Goal: Information Seeking & Learning: Learn about a topic

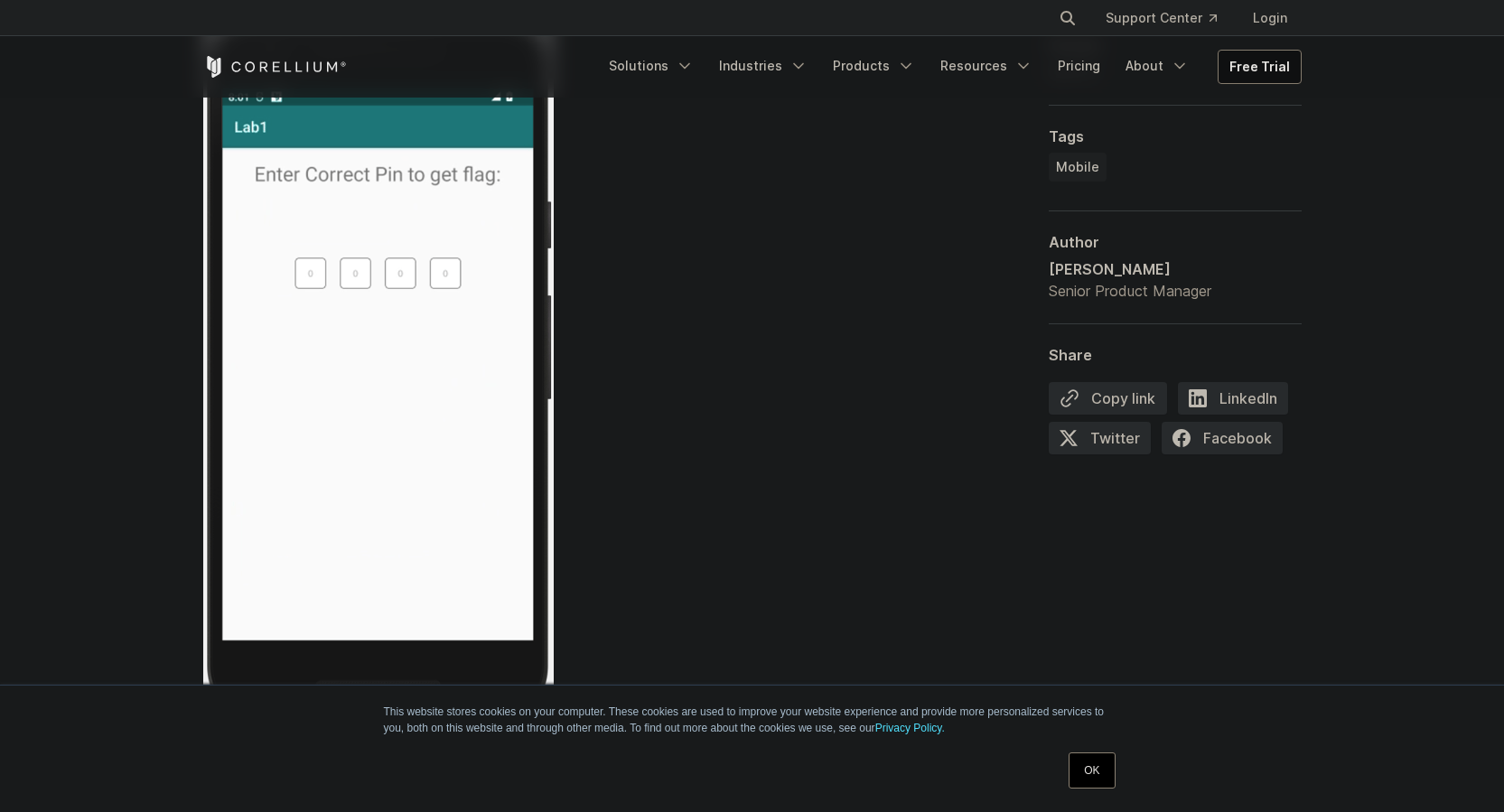
scroll to position [4244, 0]
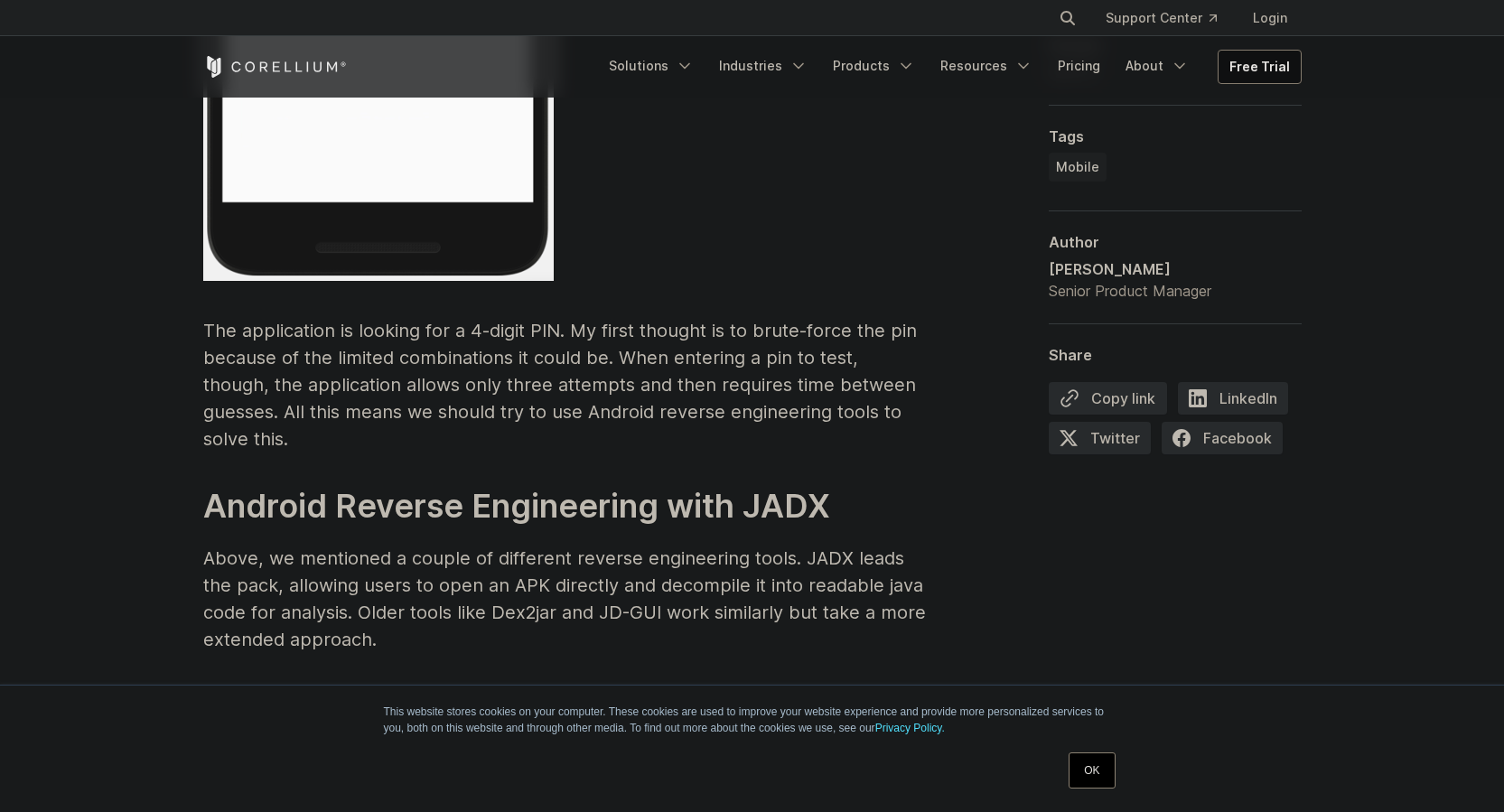
click at [684, 358] on p "The application is looking for a 4-digit PIN. My first thought is to brute-forc…" at bounding box center [564, 385] width 723 height 136
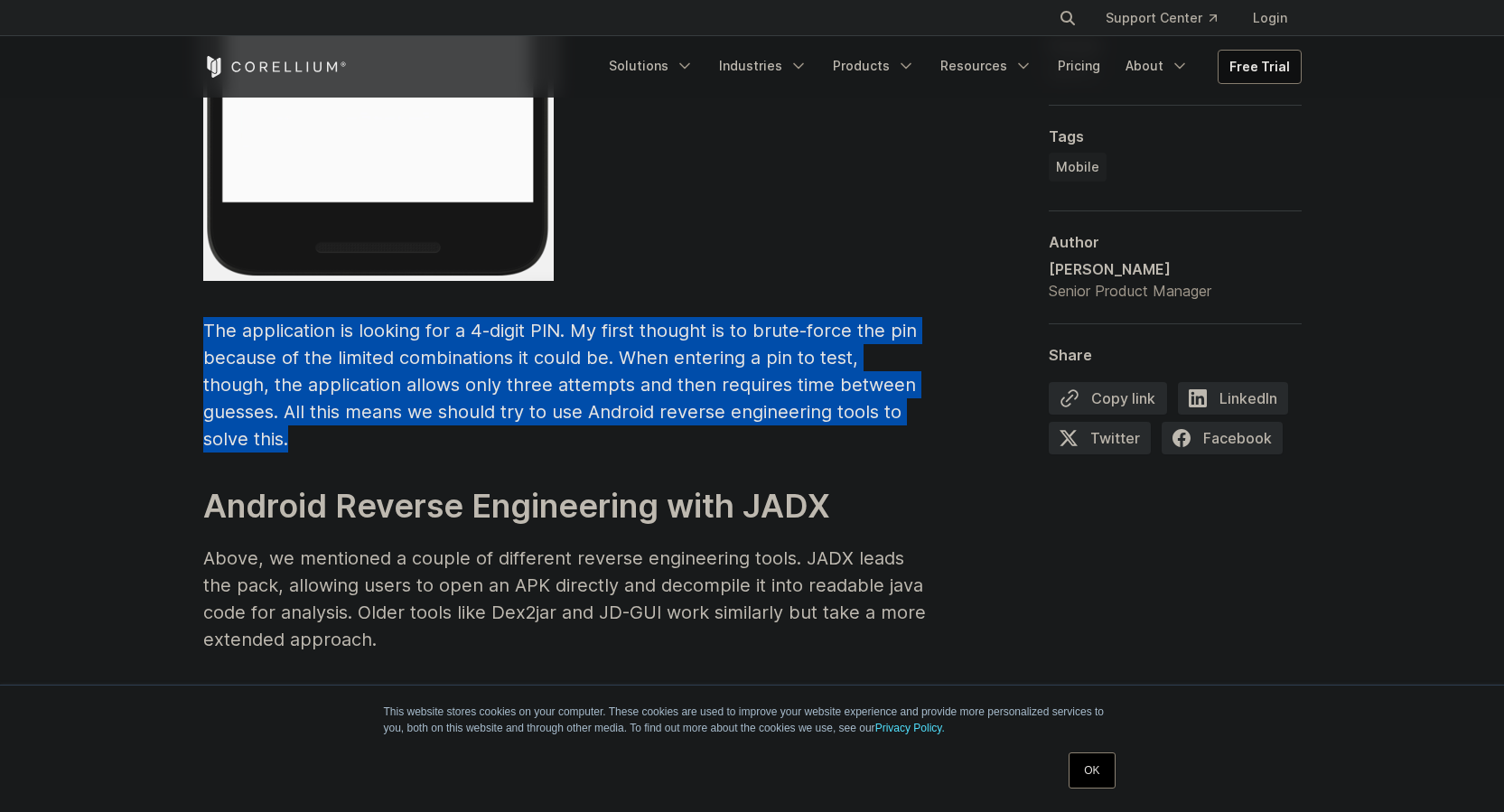
click at [684, 358] on p "The application is looking for a 4-digit PIN. My first thought is to brute-forc…" at bounding box center [564, 385] width 723 height 136
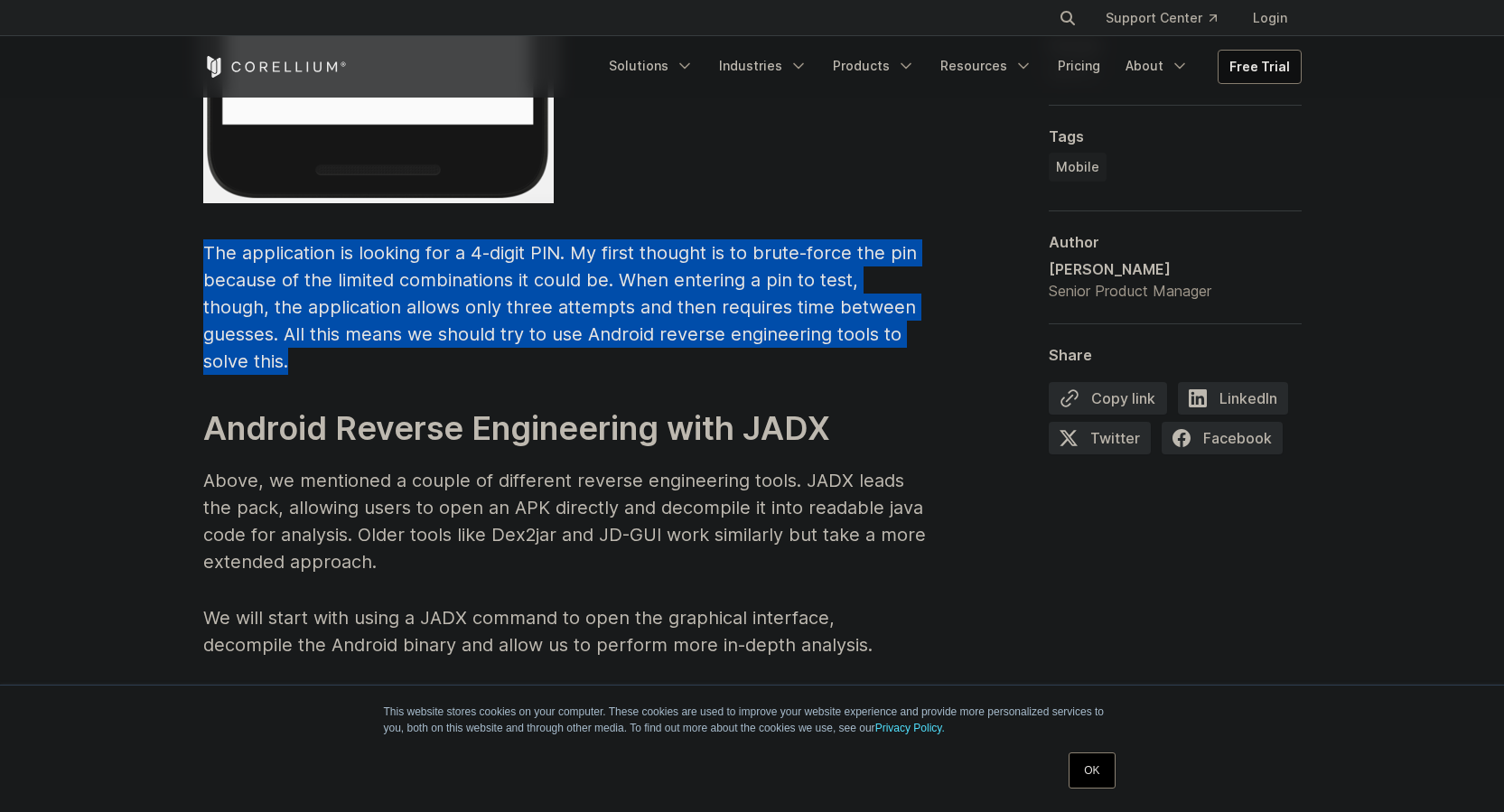
scroll to position [4606, 0]
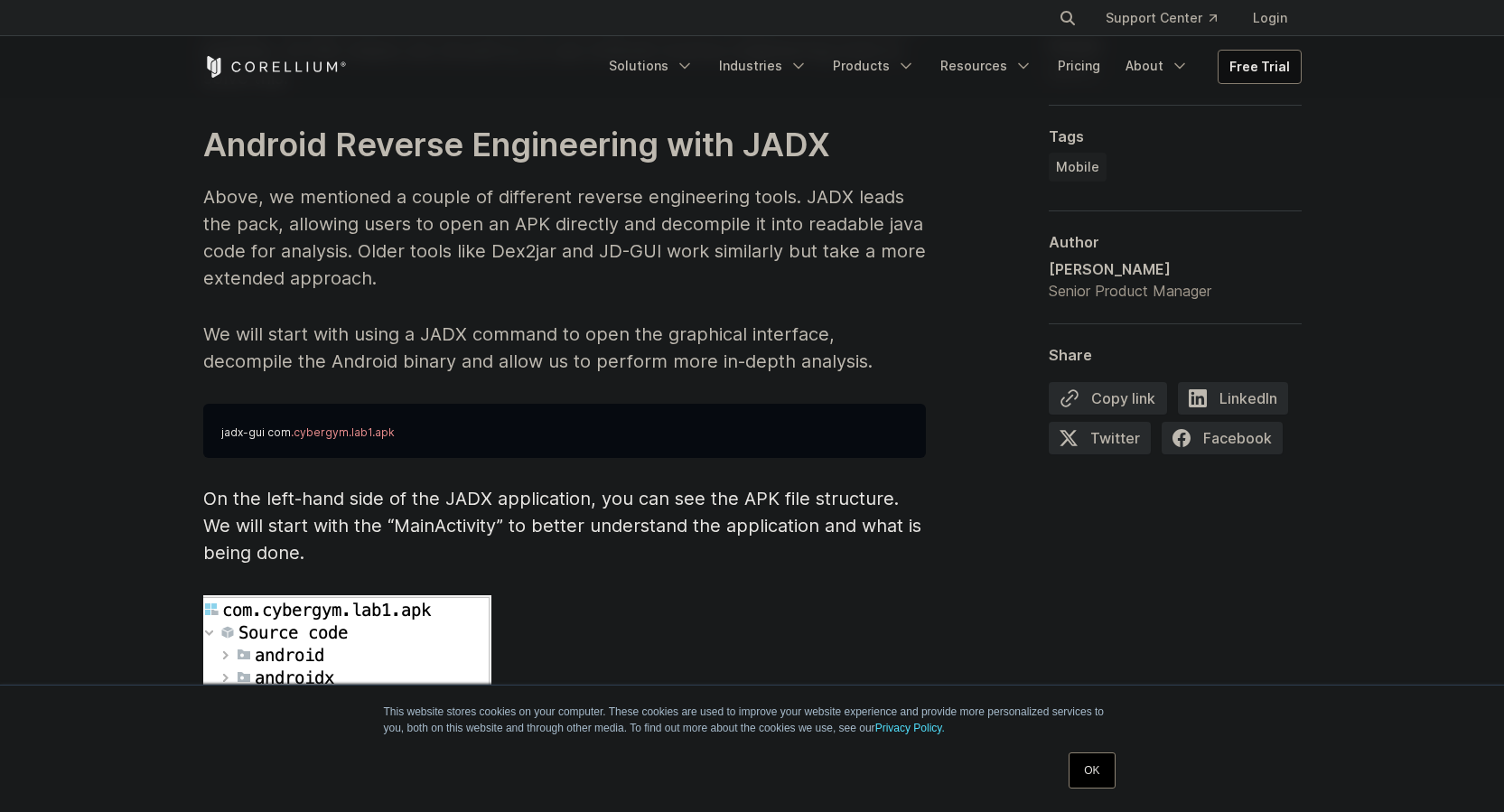
click at [654, 330] on p "We will start with using a JADX command to open the graphical interface, decomp…" at bounding box center [564, 347] width 723 height 55
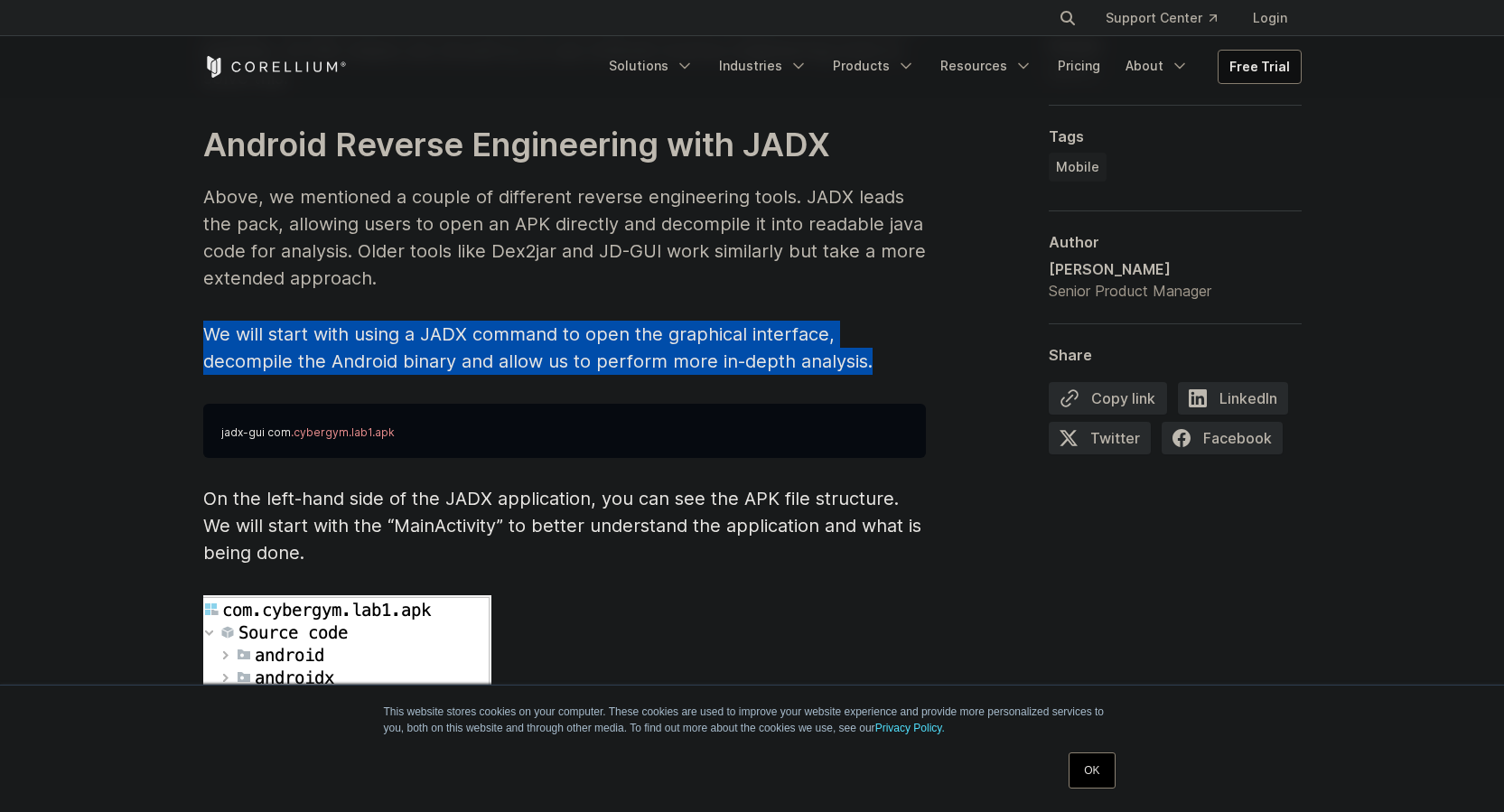
click at [654, 330] on p "We will start with using a JADX command to open the graphical interface, decomp…" at bounding box center [564, 347] width 723 height 55
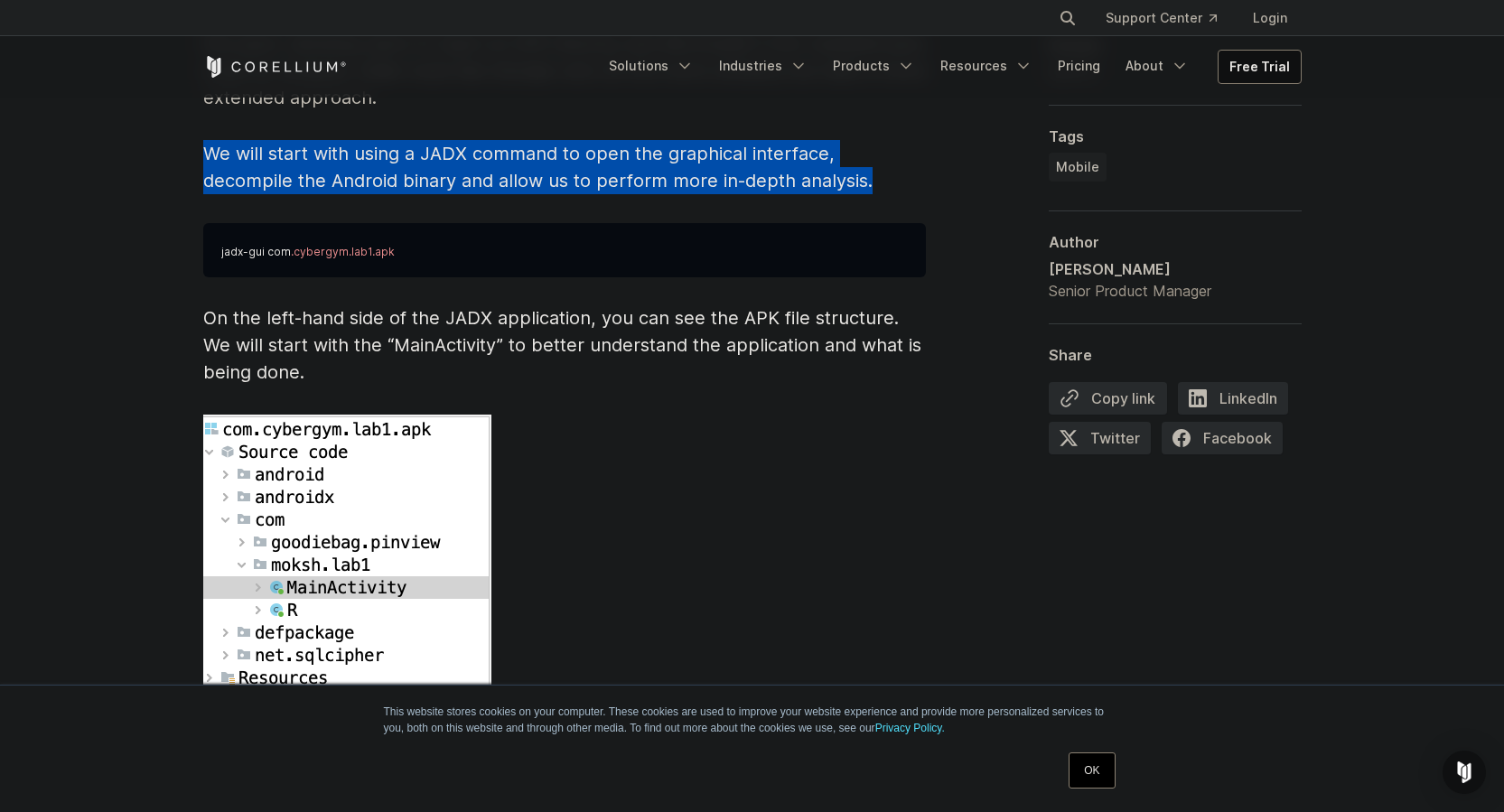
click at [636, 321] on span "On the left-hand side of the JADX application, you can see the APK file structu…" at bounding box center [562, 345] width 718 height 76
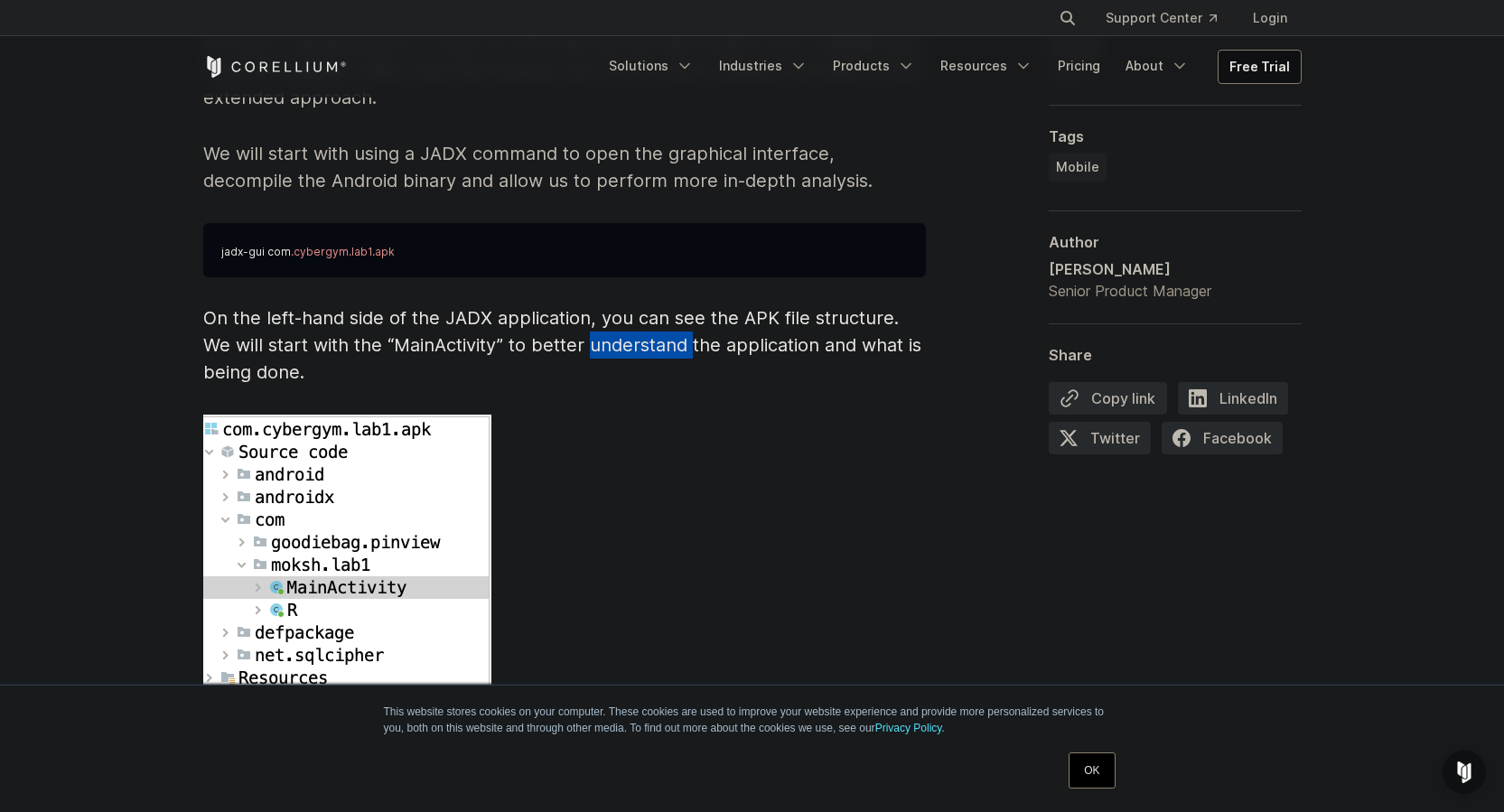
click at [636, 321] on span "On the left-hand side of the JADX application, you can see the APK file structu…" at bounding box center [562, 345] width 718 height 76
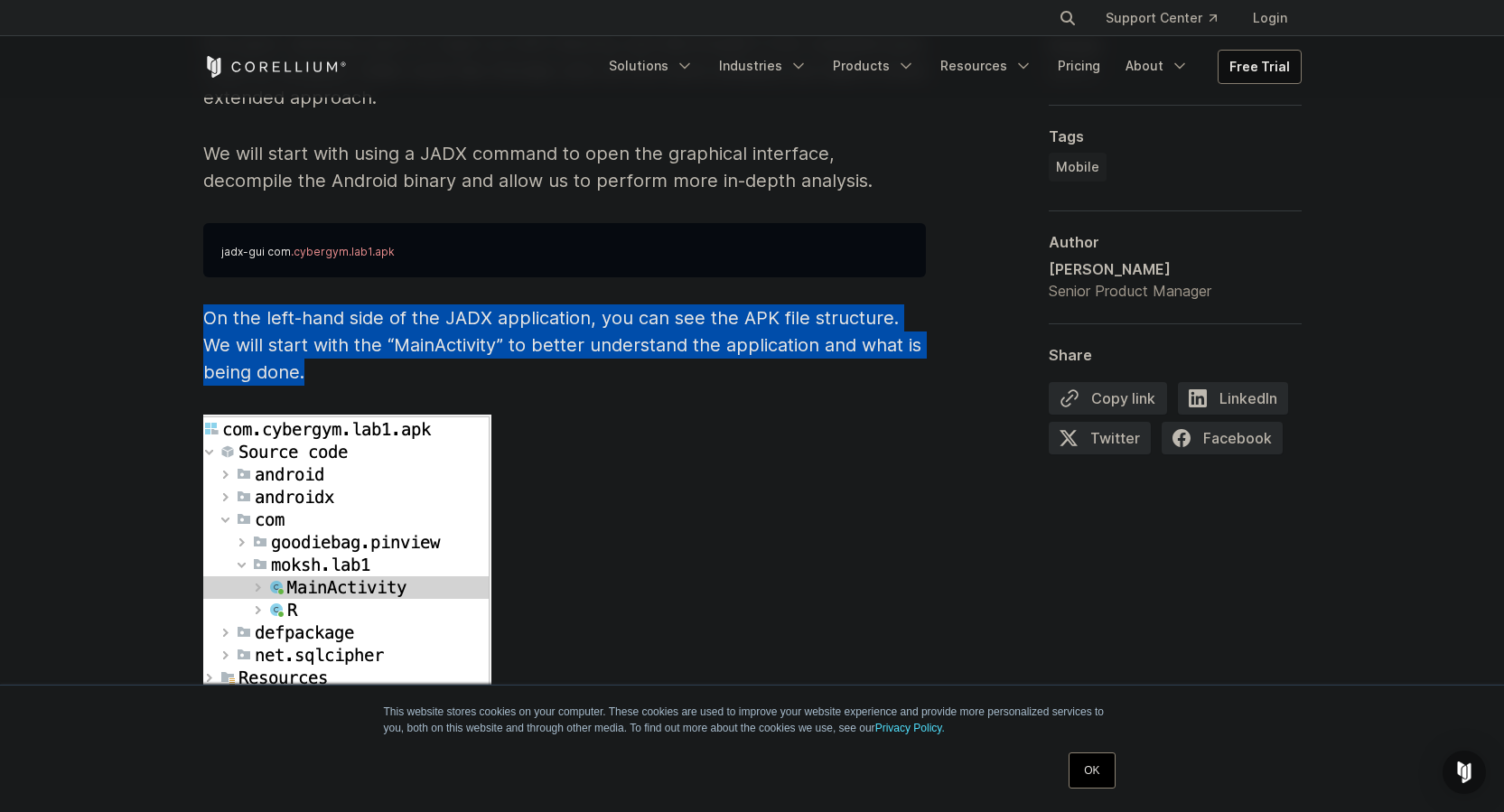
click at [636, 321] on span "On the left-hand side of the JADX application, you can see the APK file structu…" at bounding box center [562, 345] width 718 height 76
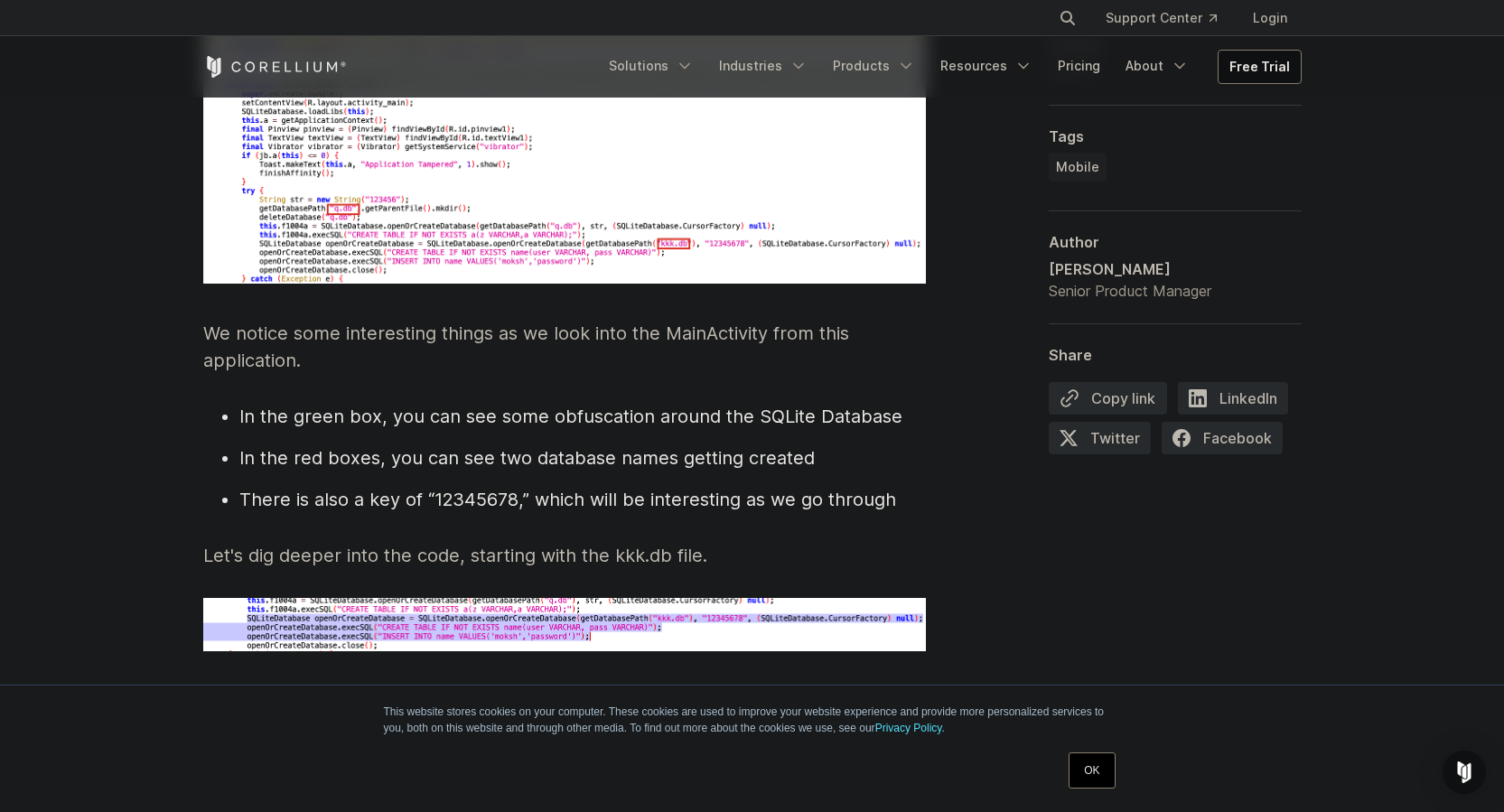
click at [613, 447] on span "In the red boxes, you can see two database names getting created" at bounding box center [526, 458] width 575 height 22
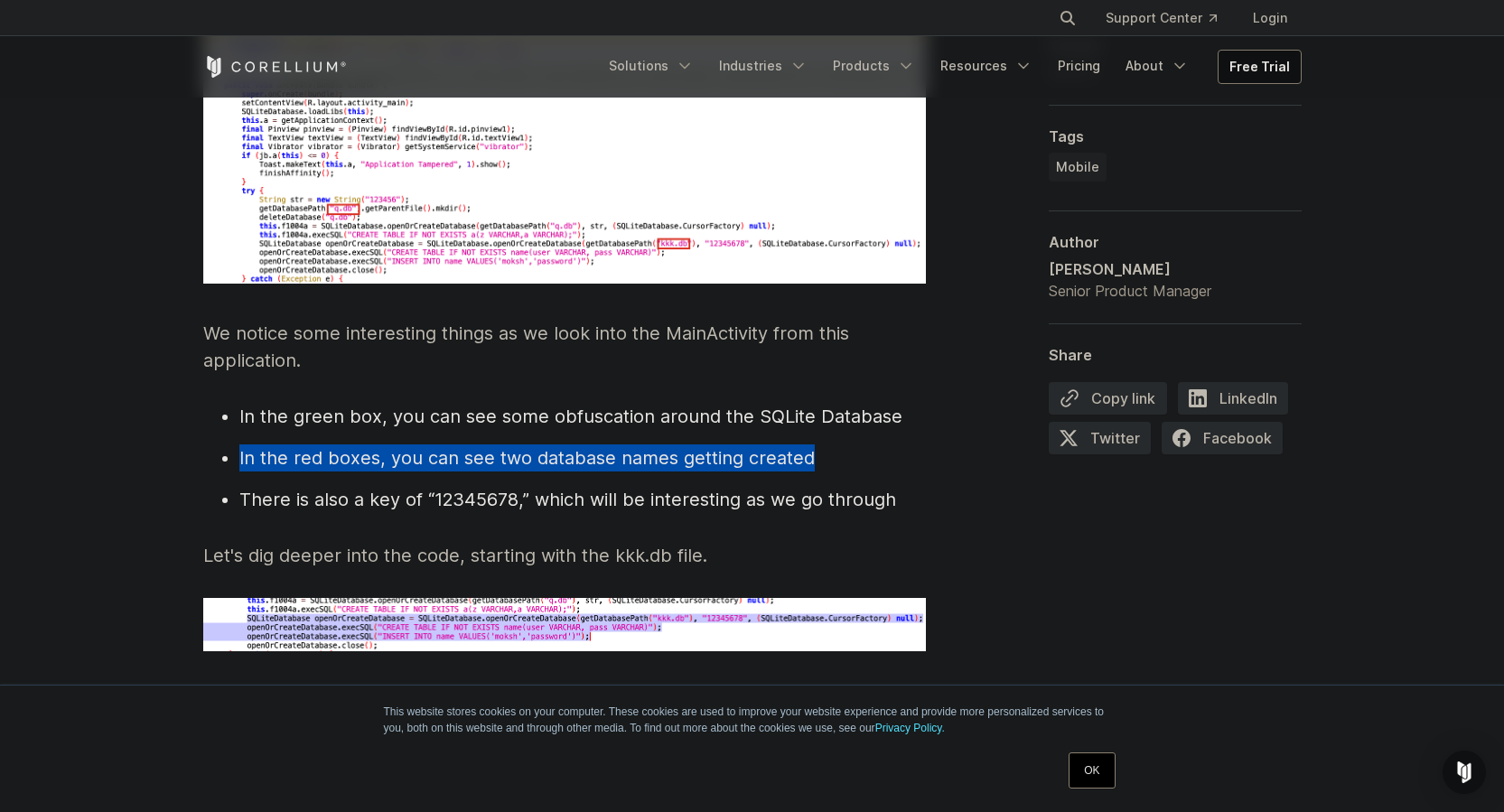
click at [613, 447] on span "In the red boxes, you can see two database names getting created" at bounding box center [526, 458] width 575 height 22
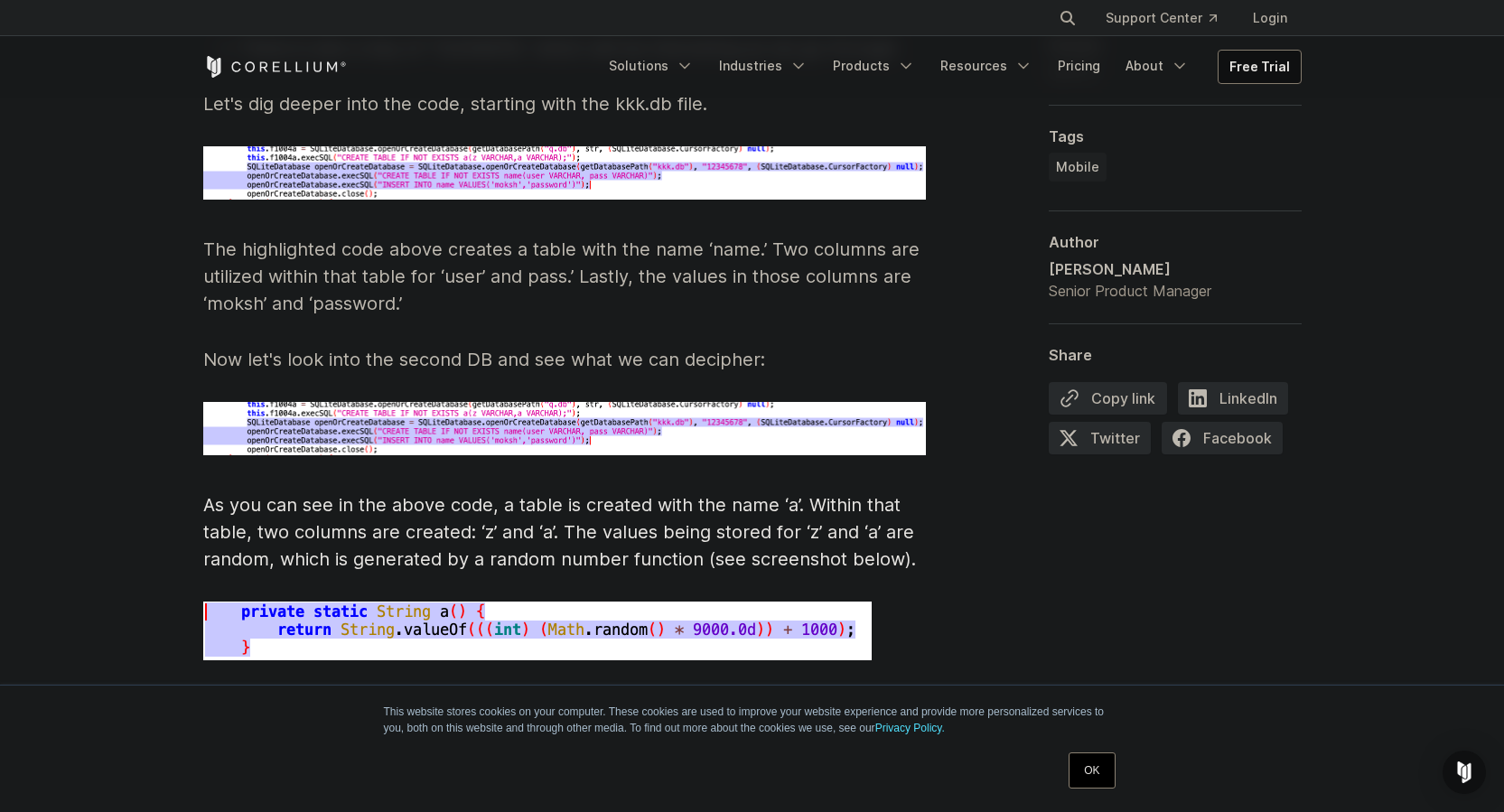
click at [688, 236] on p "The highlighted code above creates a table with the name ‘name.’ Two columns ar…" at bounding box center [564, 277] width 723 height 81
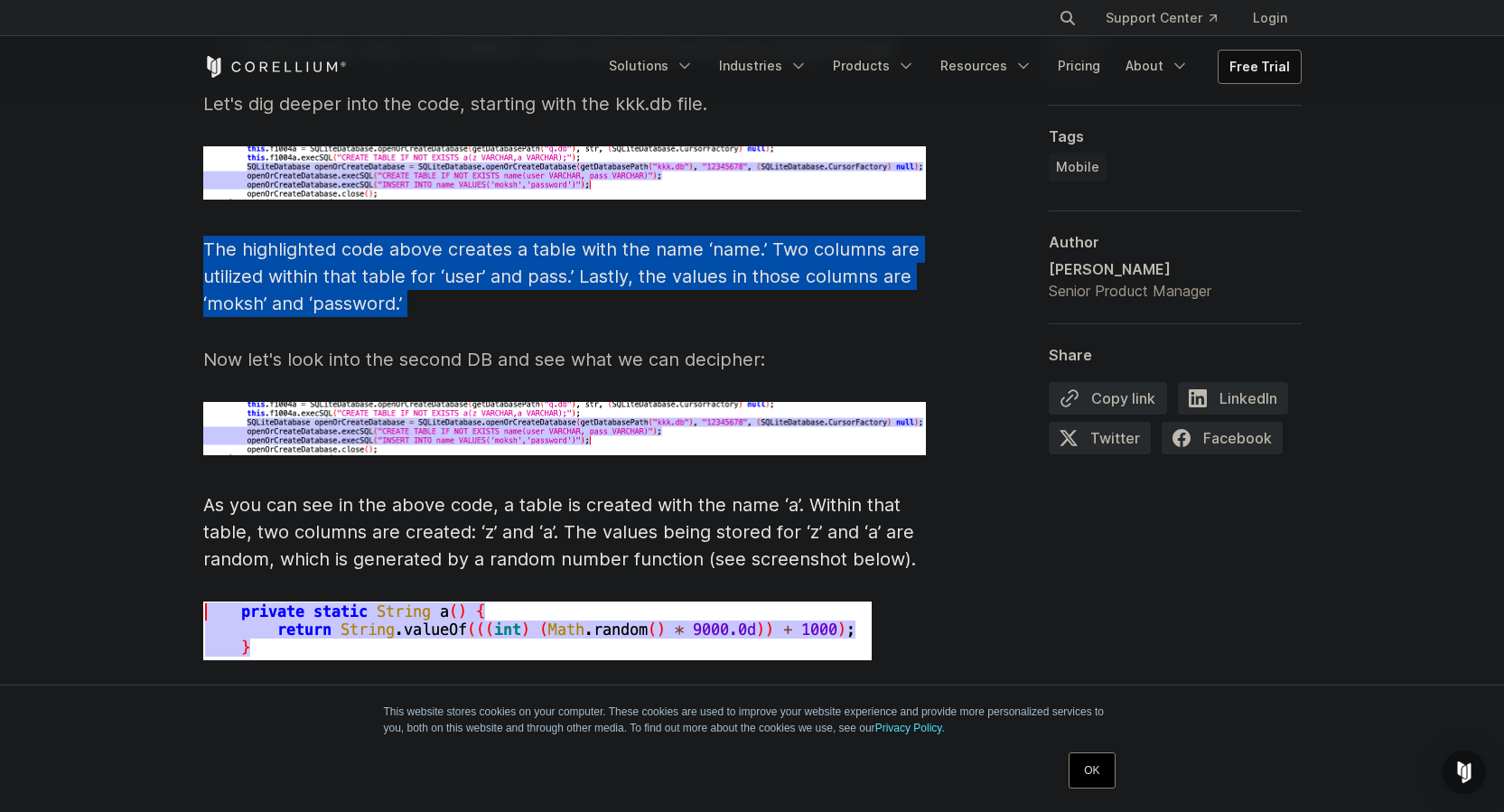
click at [688, 236] on p "The highlighted code above creates a table with the name ‘name.’ Two columns ar…" at bounding box center [564, 277] width 723 height 81
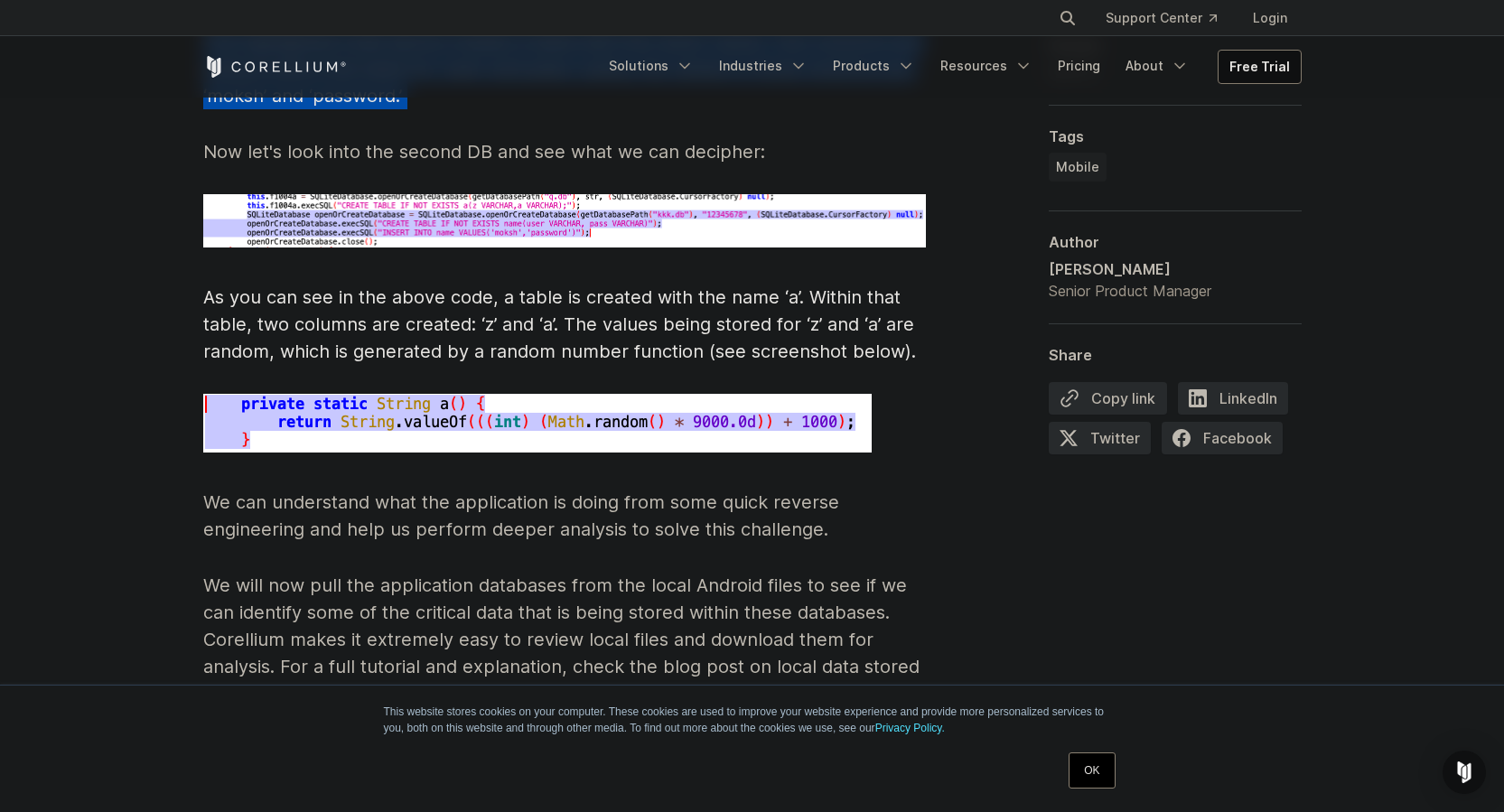
scroll to position [6413, 0]
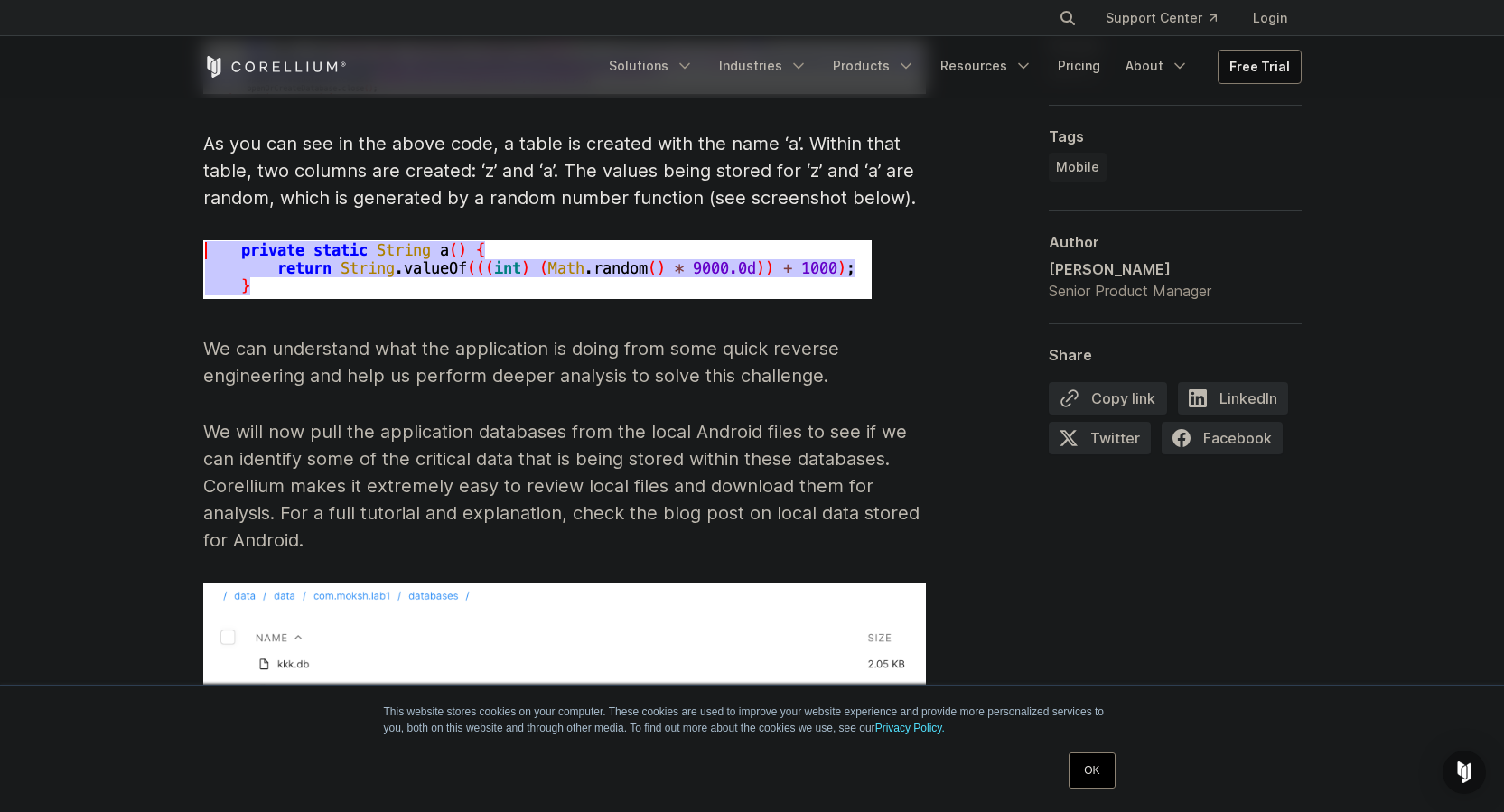
click at [617, 418] on p "We will now pull the application databases from the local Android files to see …" at bounding box center [564, 486] width 723 height 136
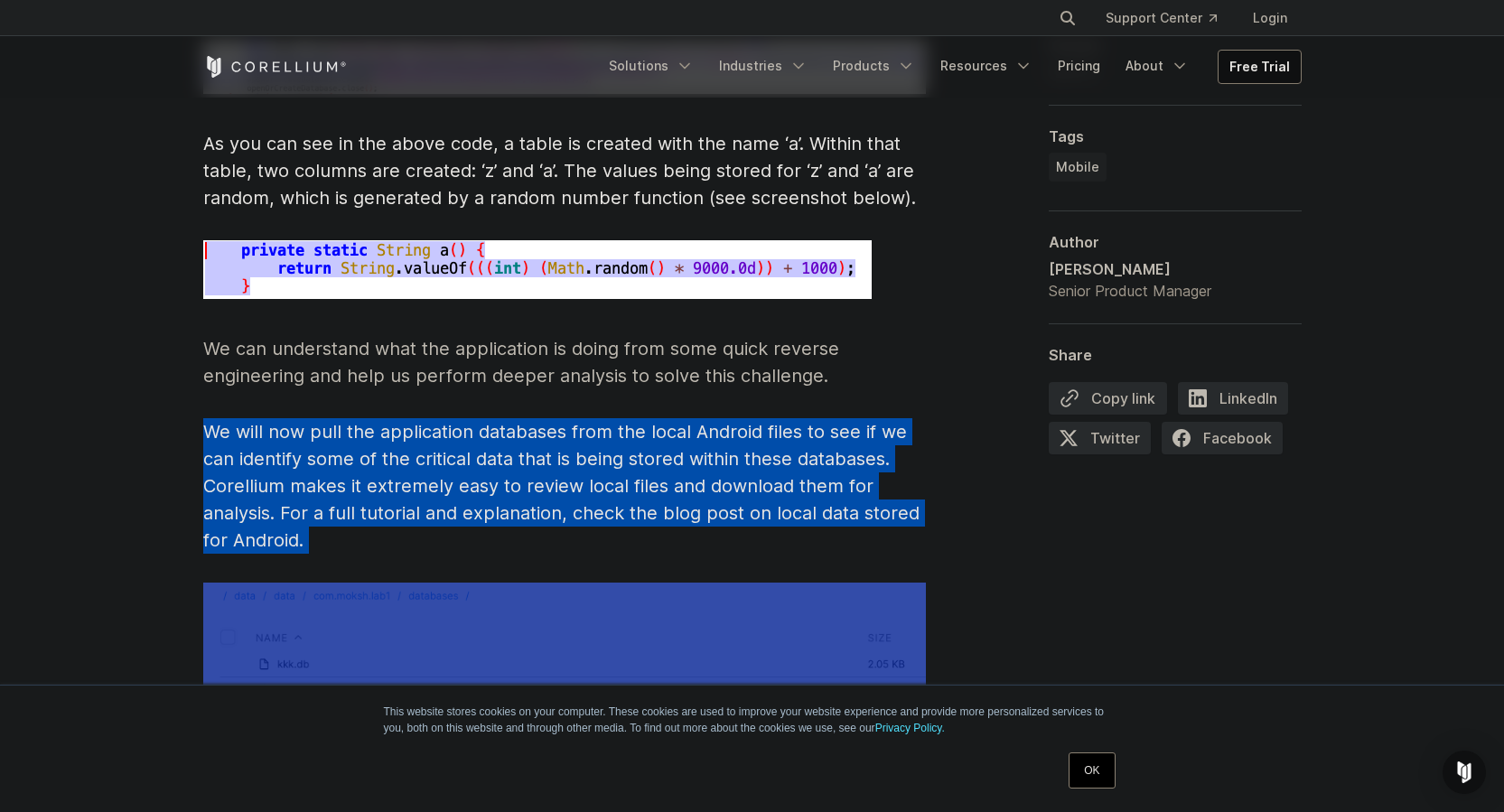
click at [617, 418] on p "We will now pull the application databases from the local Android files to see …" at bounding box center [564, 486] width 723 height 136
click at [627, 520] on p "We will now pull the application databases from the local Android files to see …" at bounding box center [564, 486] width 723 height 136
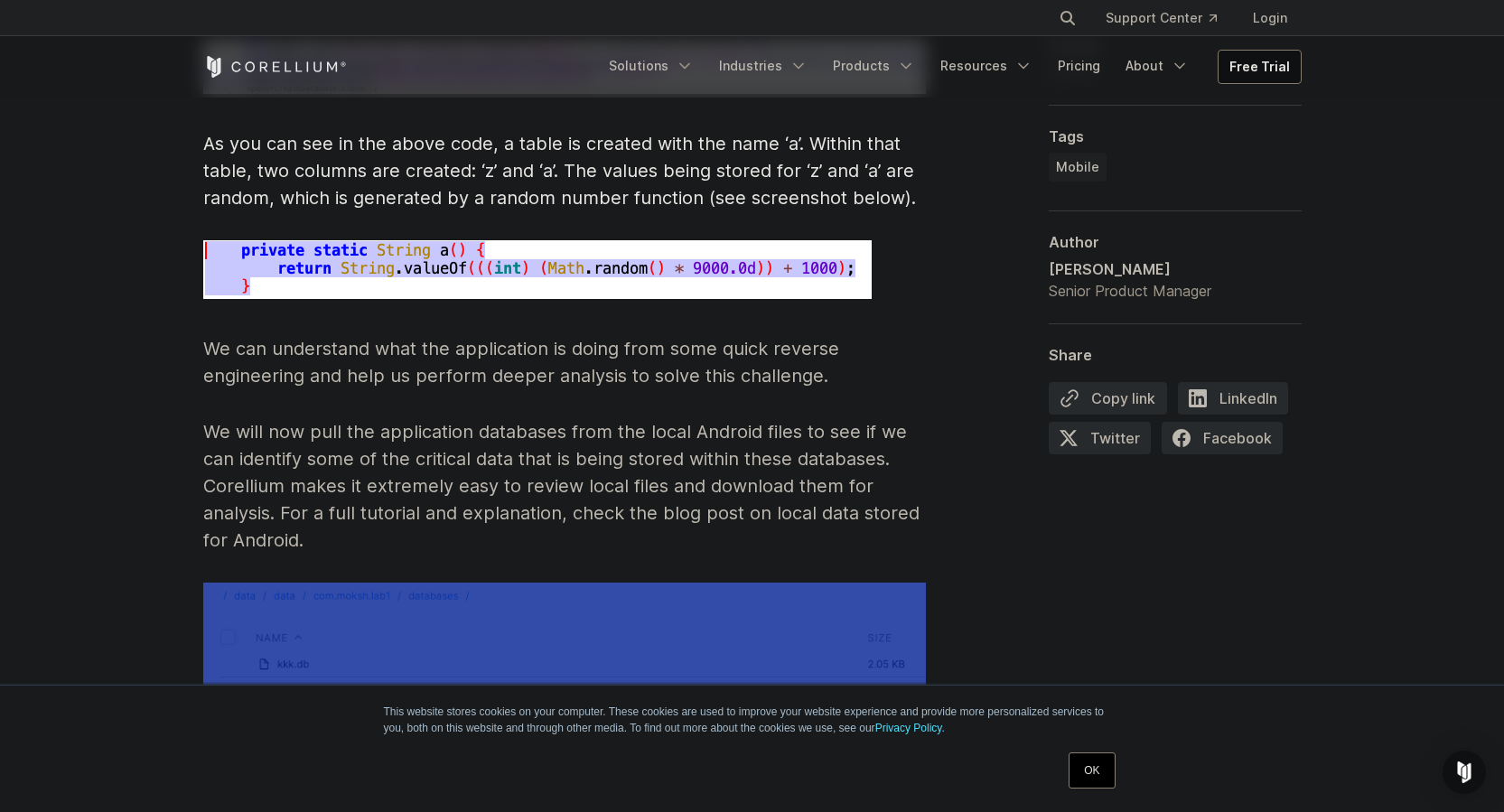
click at [627, 520] on p "We will now pull the application databases from the local Android files to see …" at bounding box center [564, 486] width 723 height 136
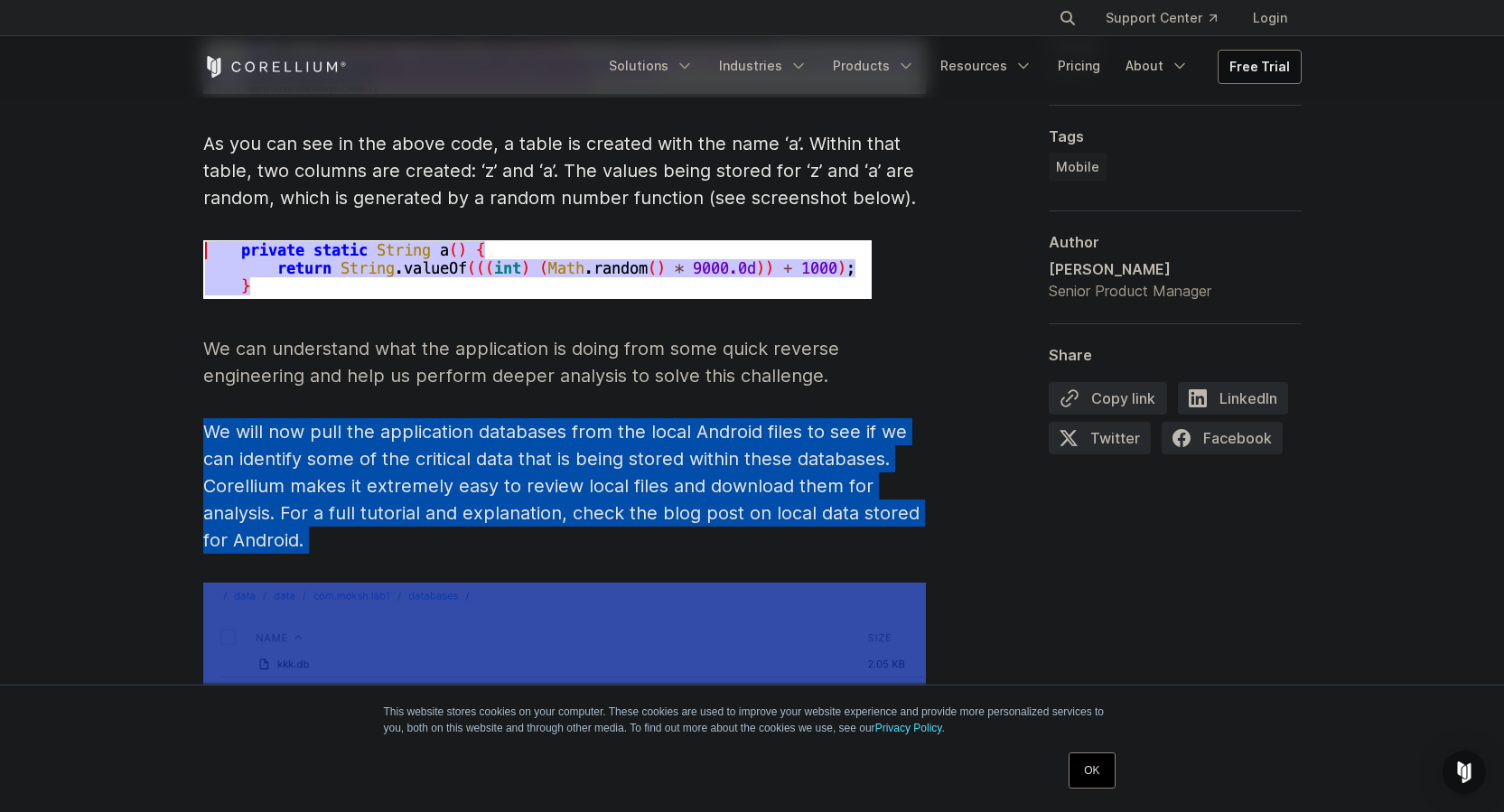
click at [627, 520] on p "We will now pull the application databases from the local Android files to see …" at bounding box center [564, 486] width 723 height 136
click at [643, 477] on p "We will now pull the application databases from the local Android files to see …" at bounding box center [564, 486] width 723 height 136
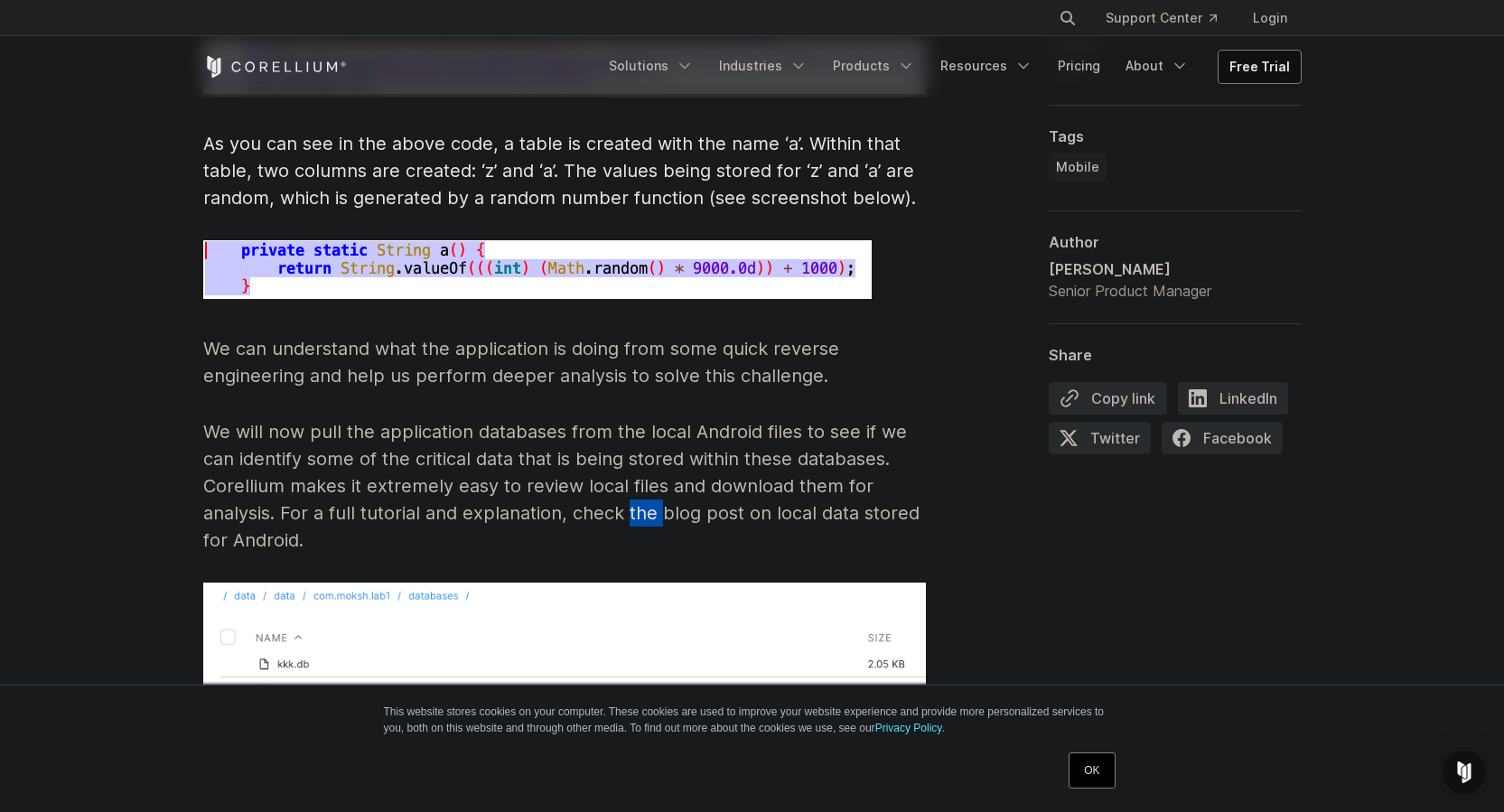
click at [643, 477] on p "We will now pull the application databases from the local Android files to see …" at bounding box center [564, 486] width 723 height 136
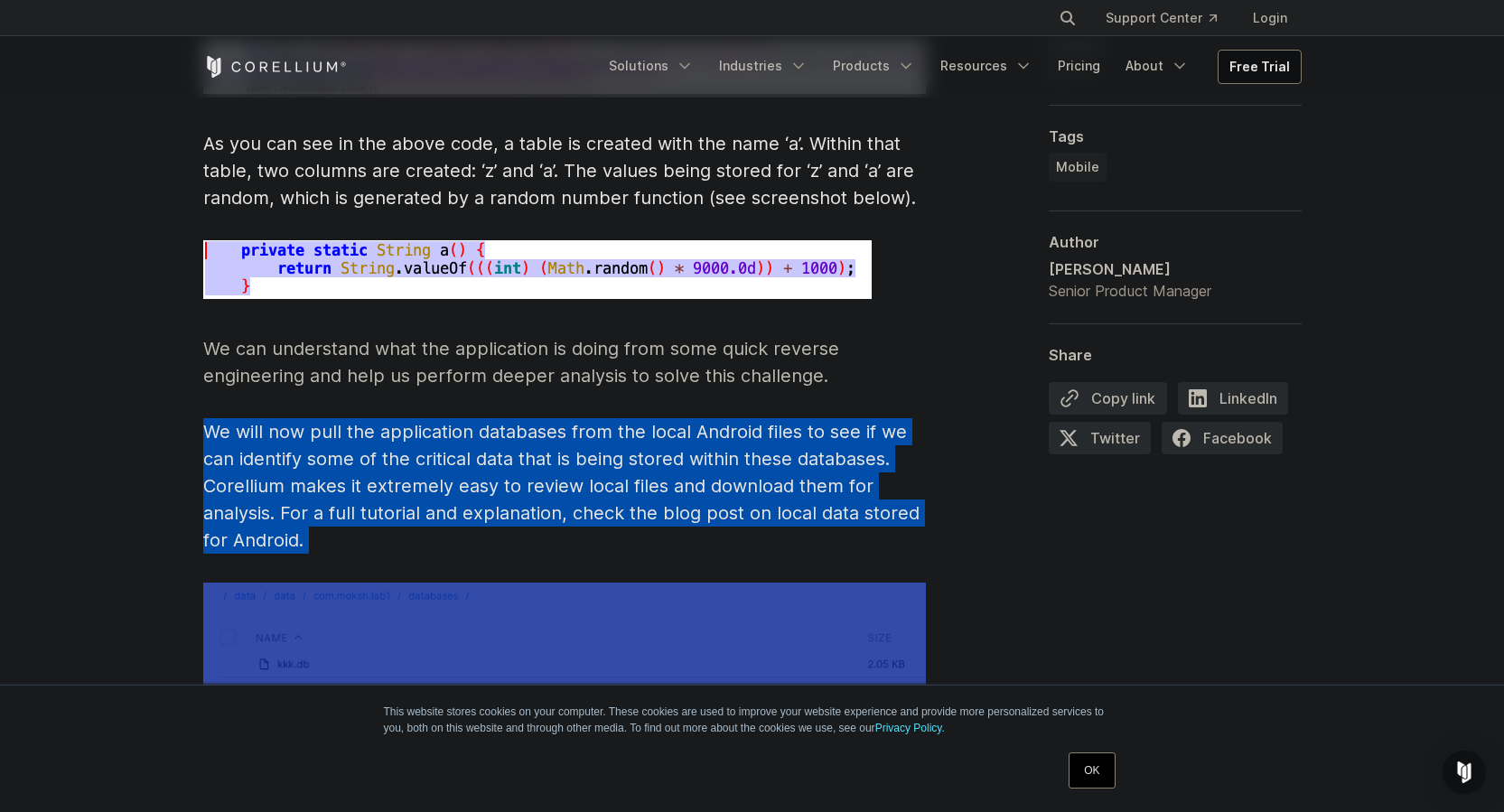
click at [643, 477] on p "We will now pull the application databases from the local Android files to see …" at bounding box center [564, 486] width 723 height 136
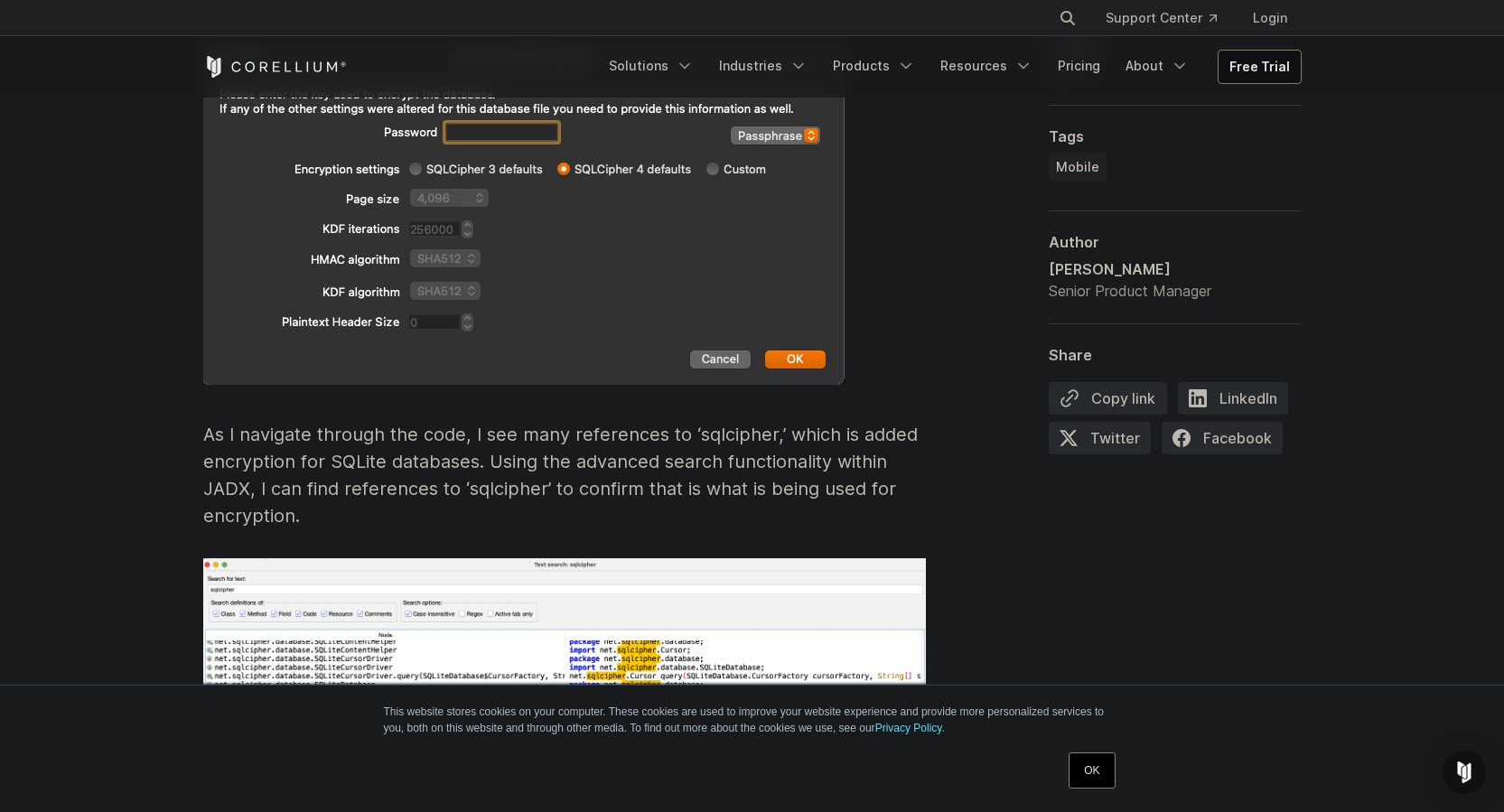
click at [596, 460] on p "As I navigate through the code, I see many references to ‘sqlcipher,’ which is …" at bounding box center [564, 474] width 723 height 108
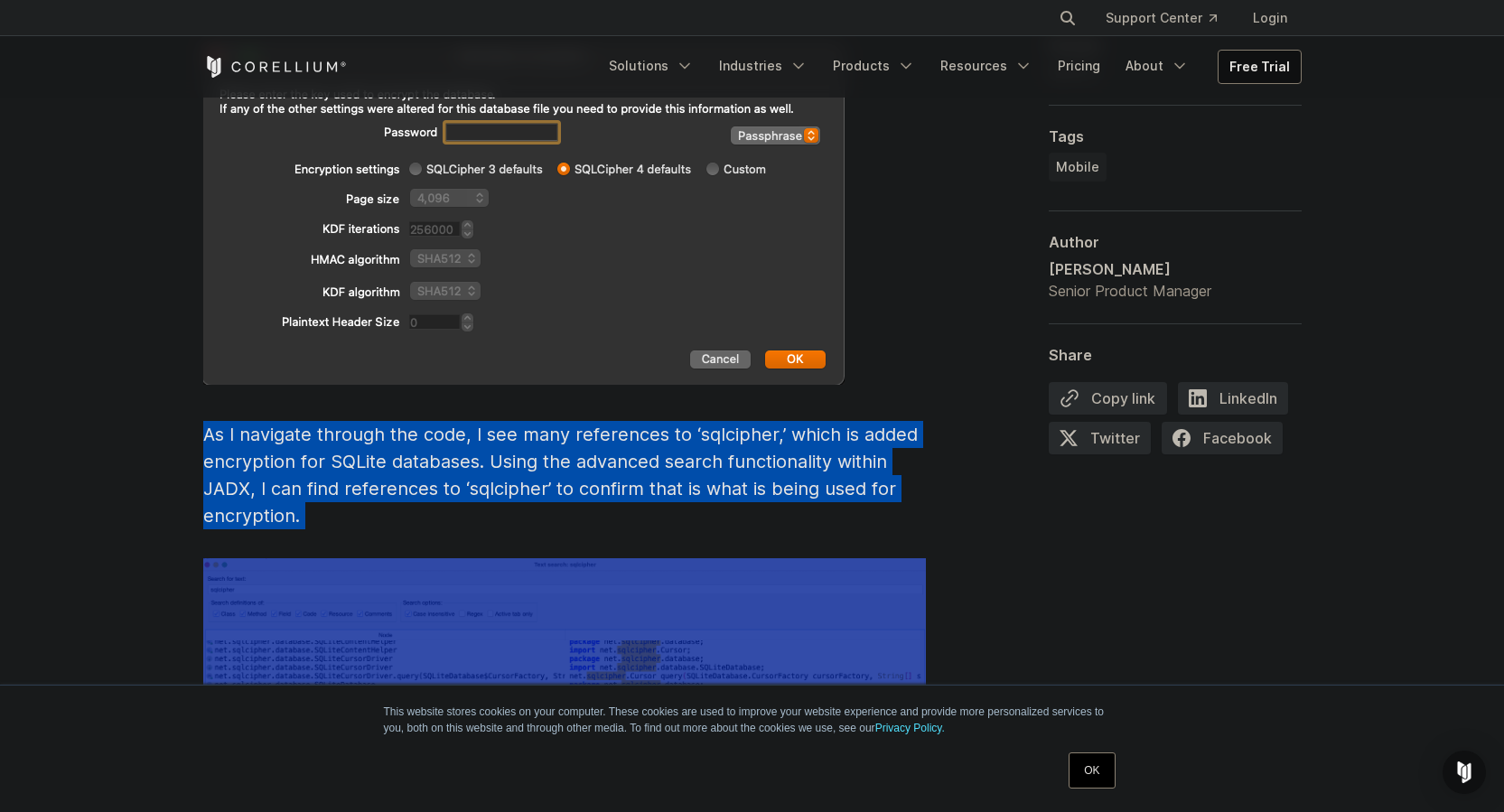
click at [596, 460] on p "As I navigate through the code, I see many references to ‘sqlcipher,’ which is …" at bounding box center [564, 474] width 723 height 108
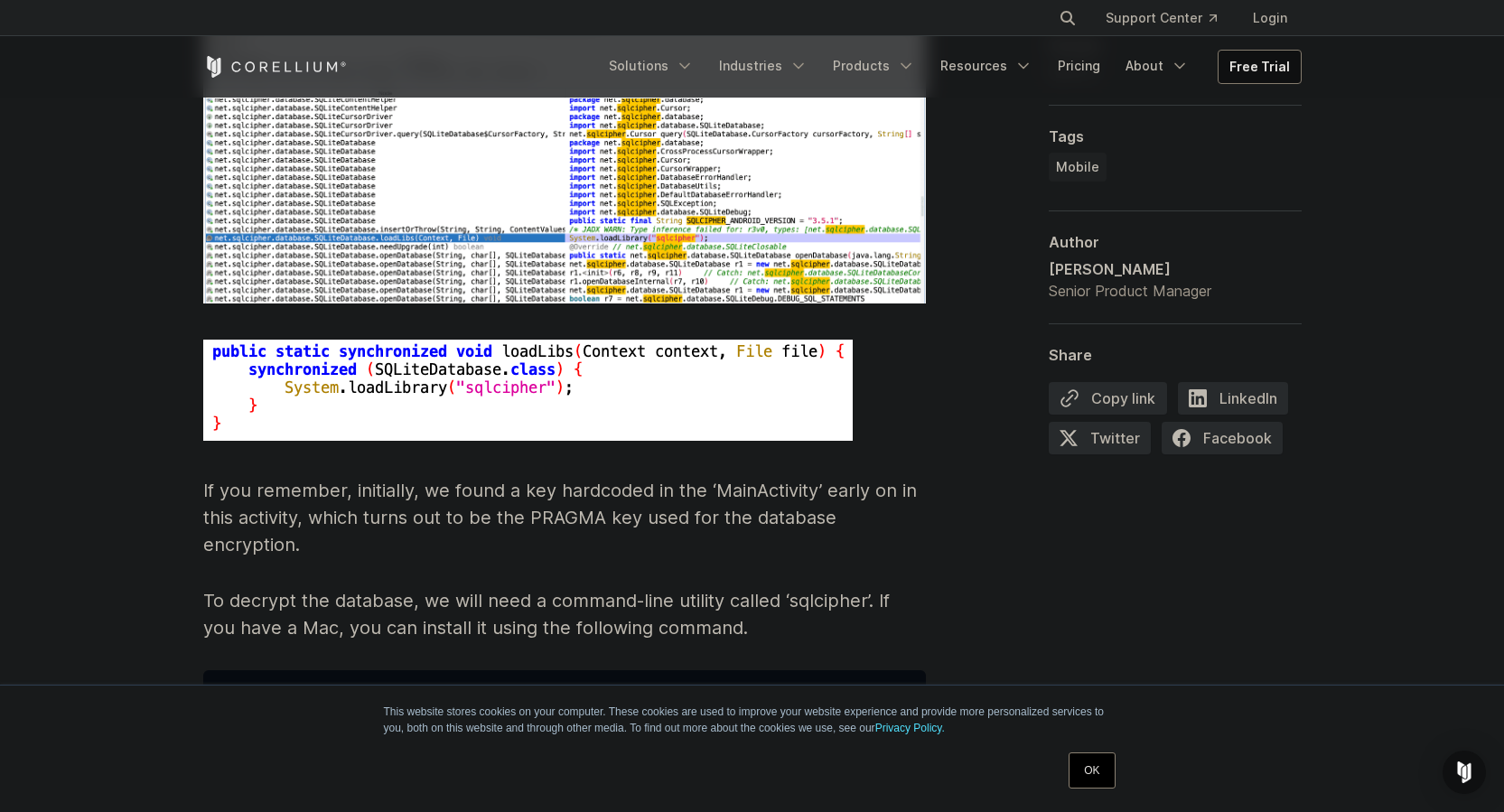
click at [634, 478] on p "If you remember, initially, we found a key hardcoded in the ‘MainActivity’ earl…" at bounding box center [564, 518] width 723 height 81
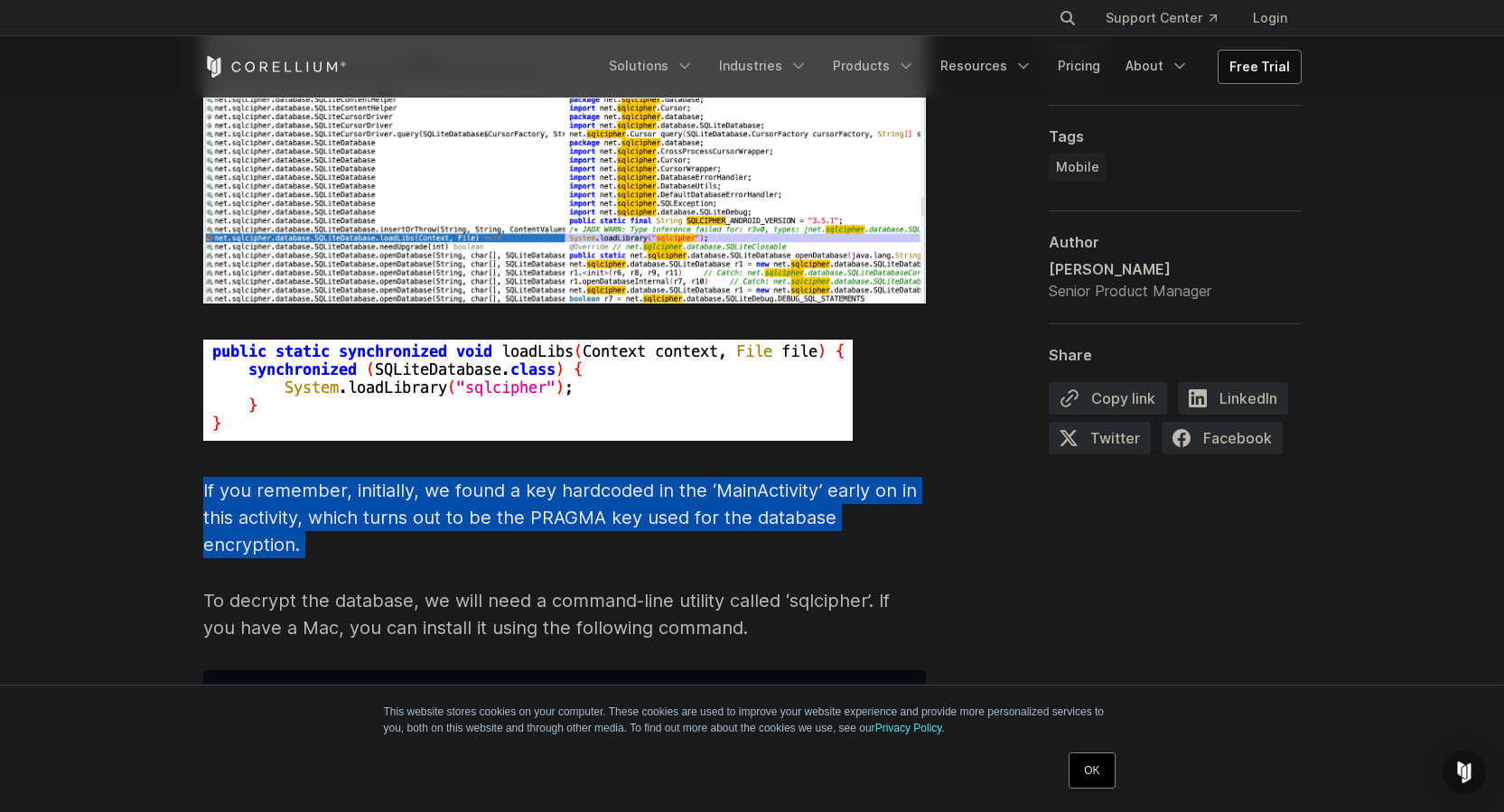
click at [634, 478] on p "If you remember, initially, we found a key hardcoded in the ‘MainActivity’ earl…" at bounding box center [564, 518] width 723 height 81
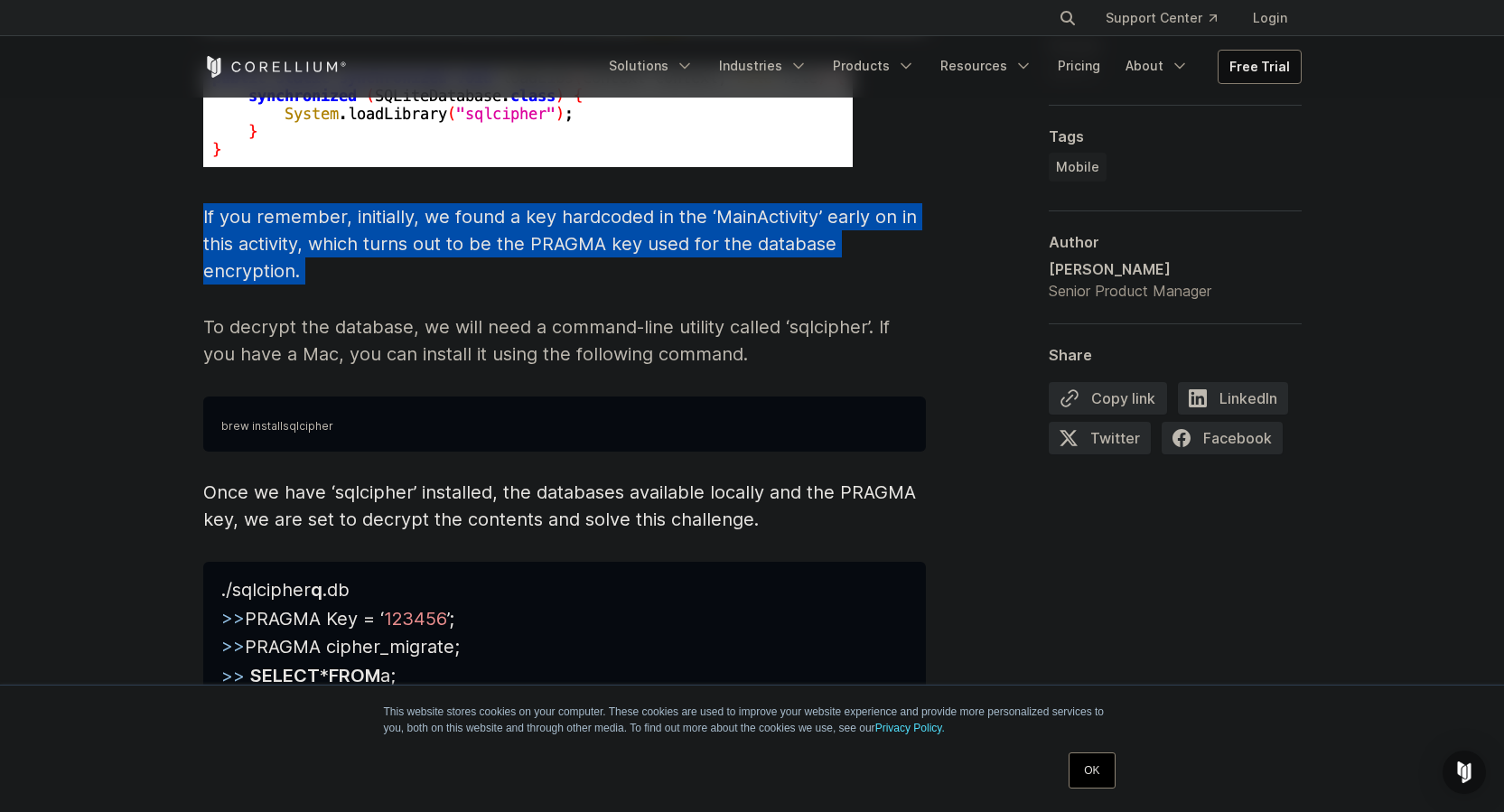
scroll to position [8218, 0]
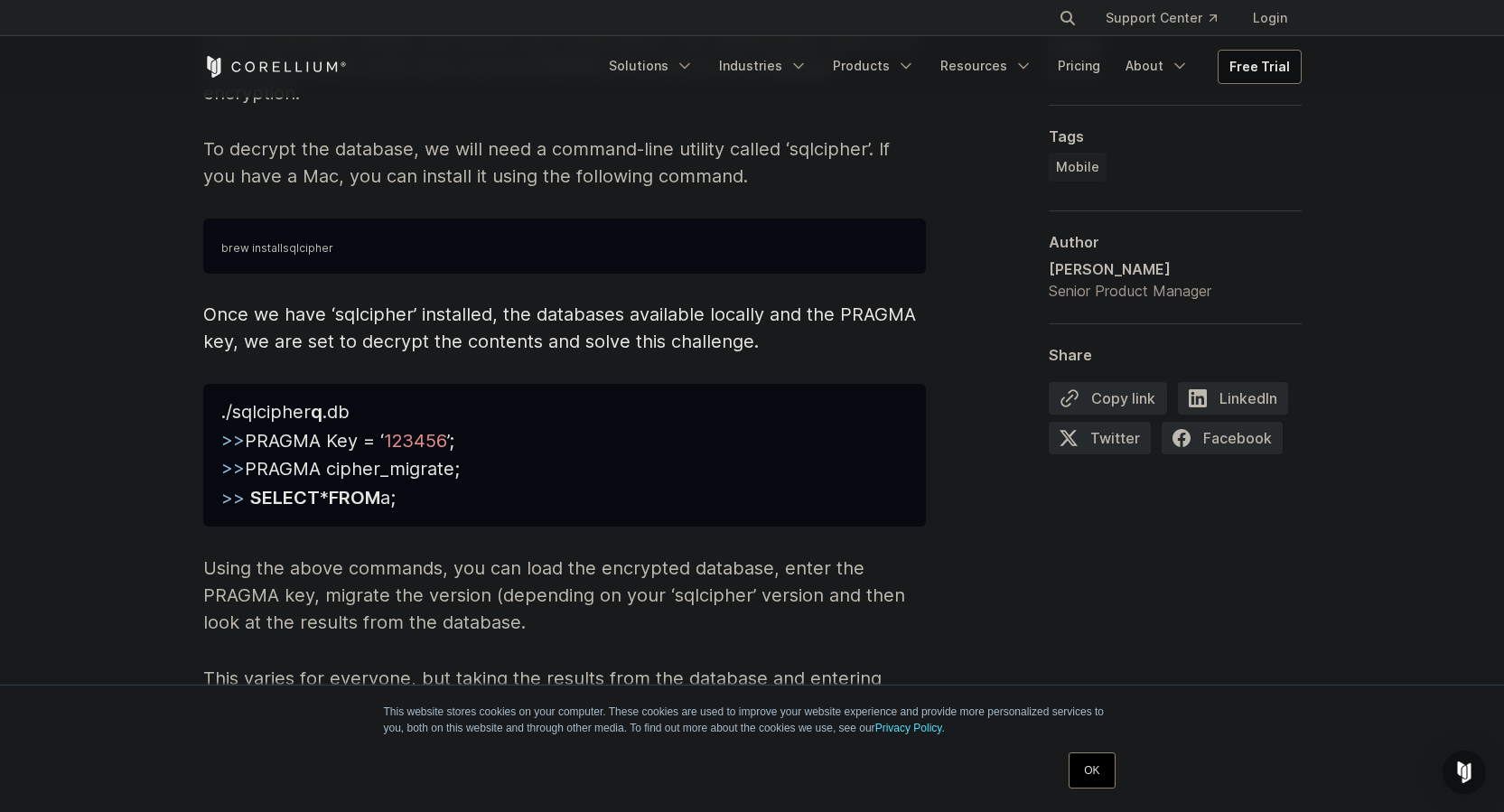
click at [566, 303] on span "Once we have ‘sqlcipher’ installed, the databases available locally and the PRA…" at bounding box center [559, 327] width 713 height 49
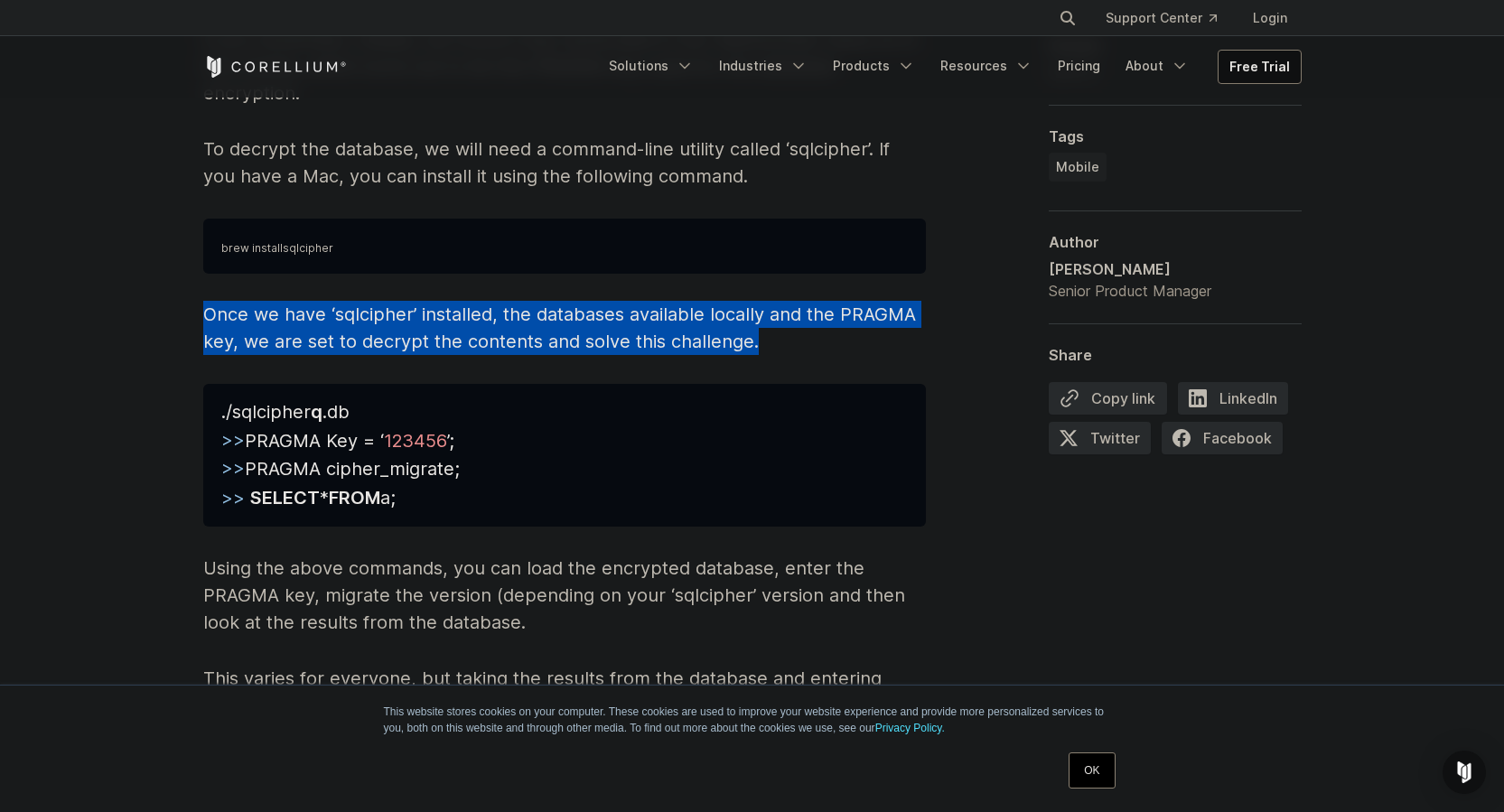
click at [566, 303] on span "Once we have ‘sqlcipher’ installed, the databases available locally and the PRA…" at bounding box center [559, 327] width 713 height 49
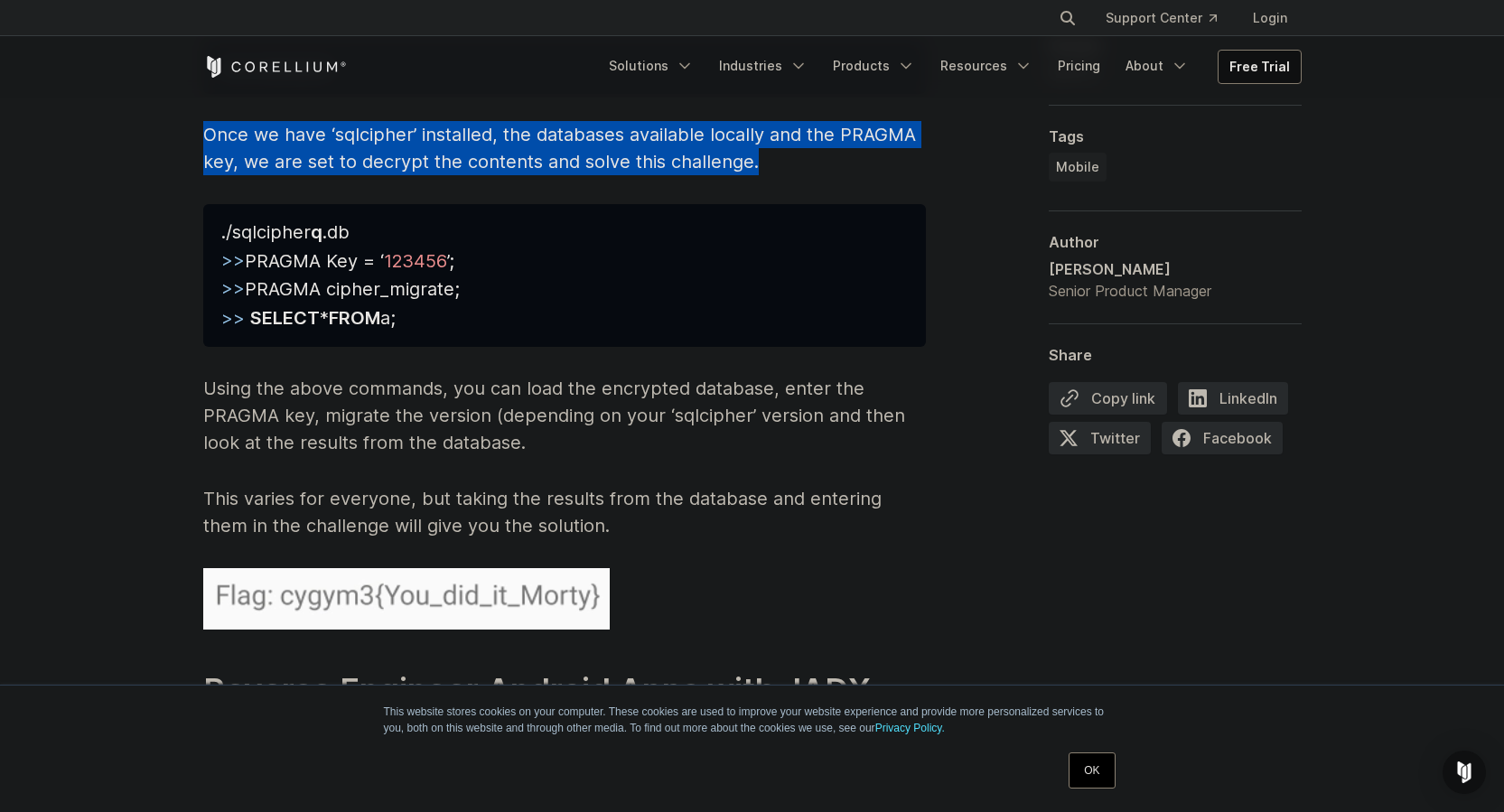
scroll to position [8400, 0]
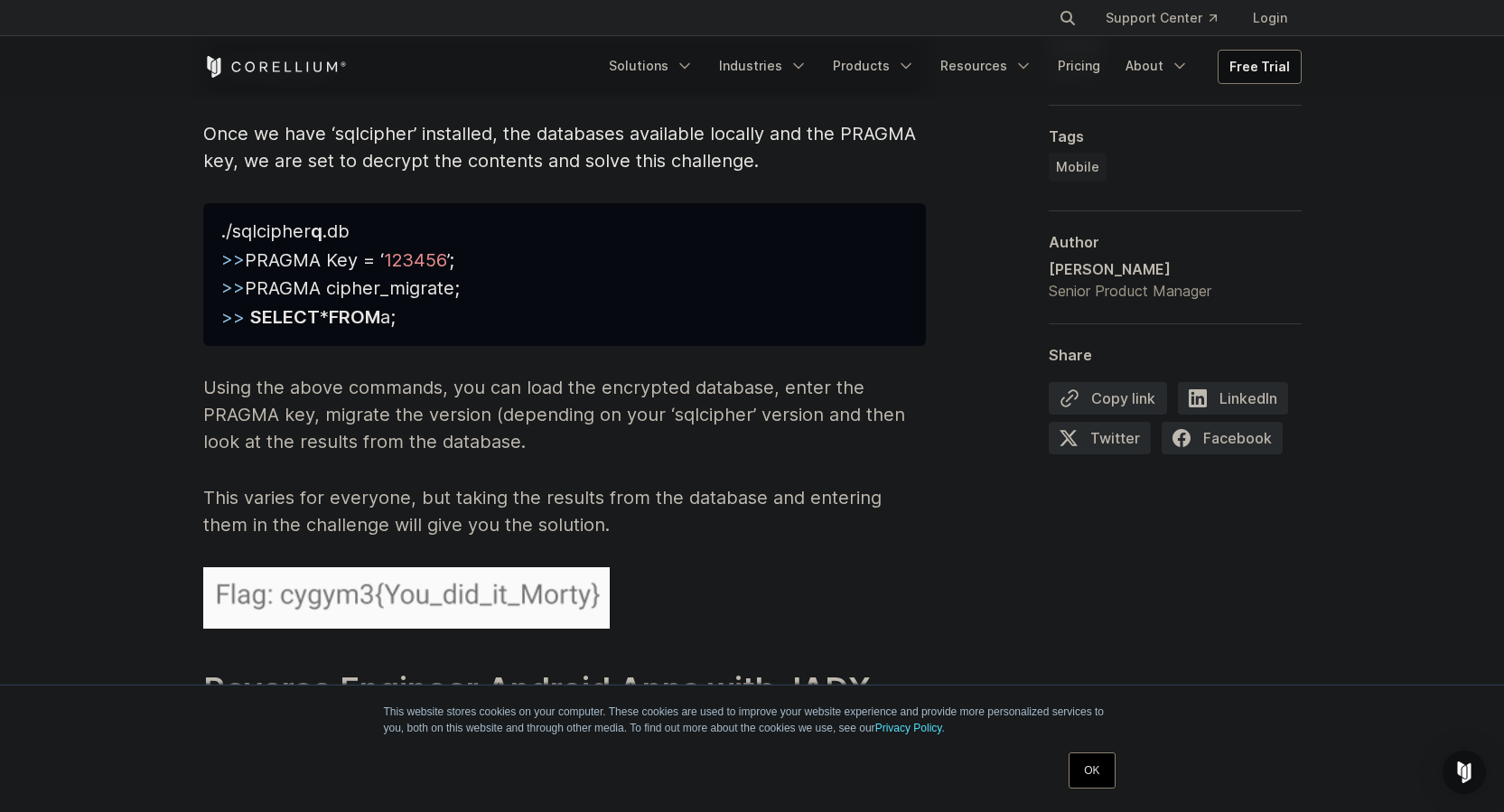
click at [566, 410] on p "Using the above commands, you can load the encrypted database, enter the PRAGMA…" at bounding box center [564, 414] width 723 height 81
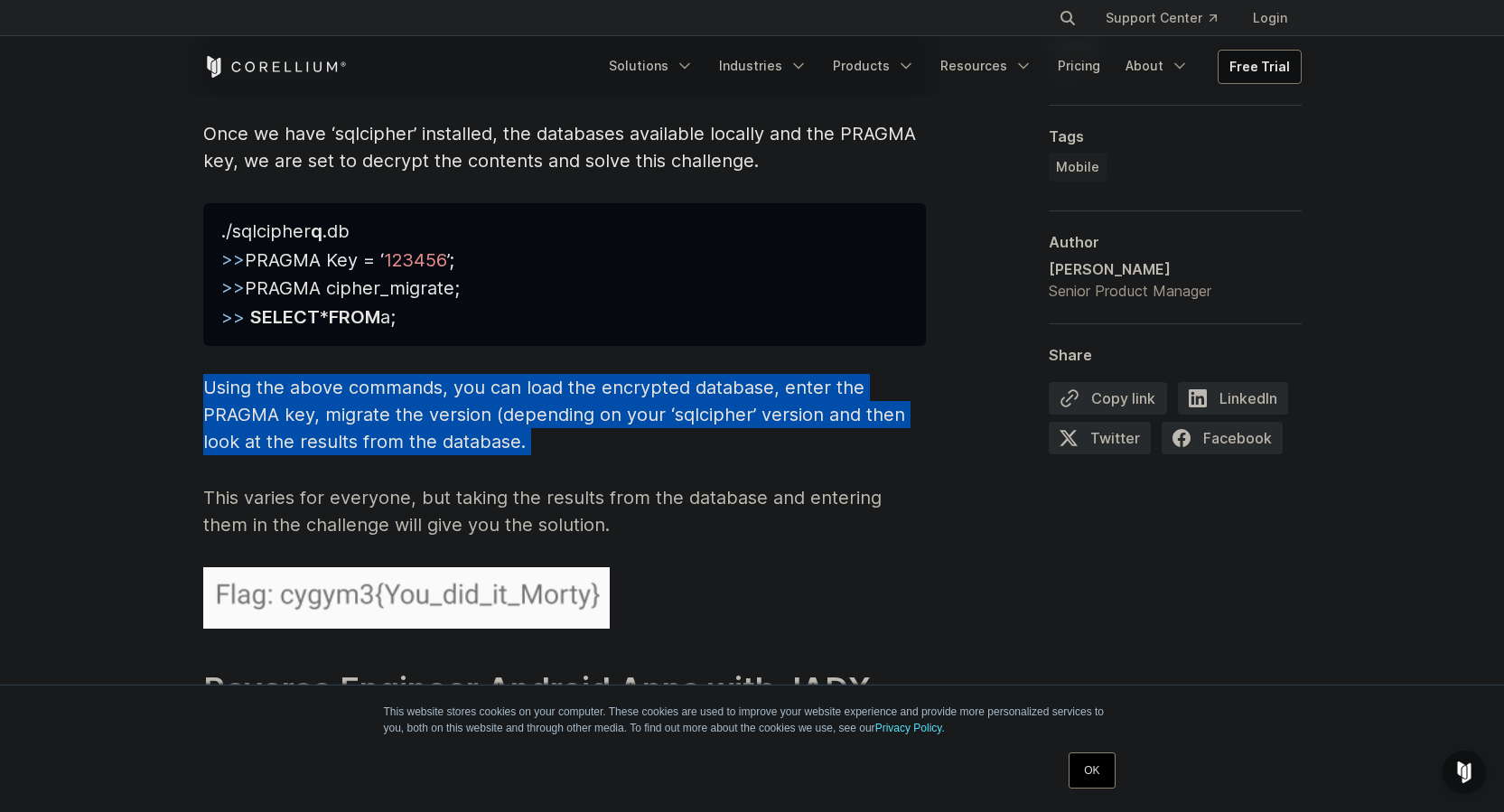
click at [566, 410] on p "Using the above commands, you can load the encrypted database, enter the PRAGMA…" at bounding box center [564, 414] width 723 height 81
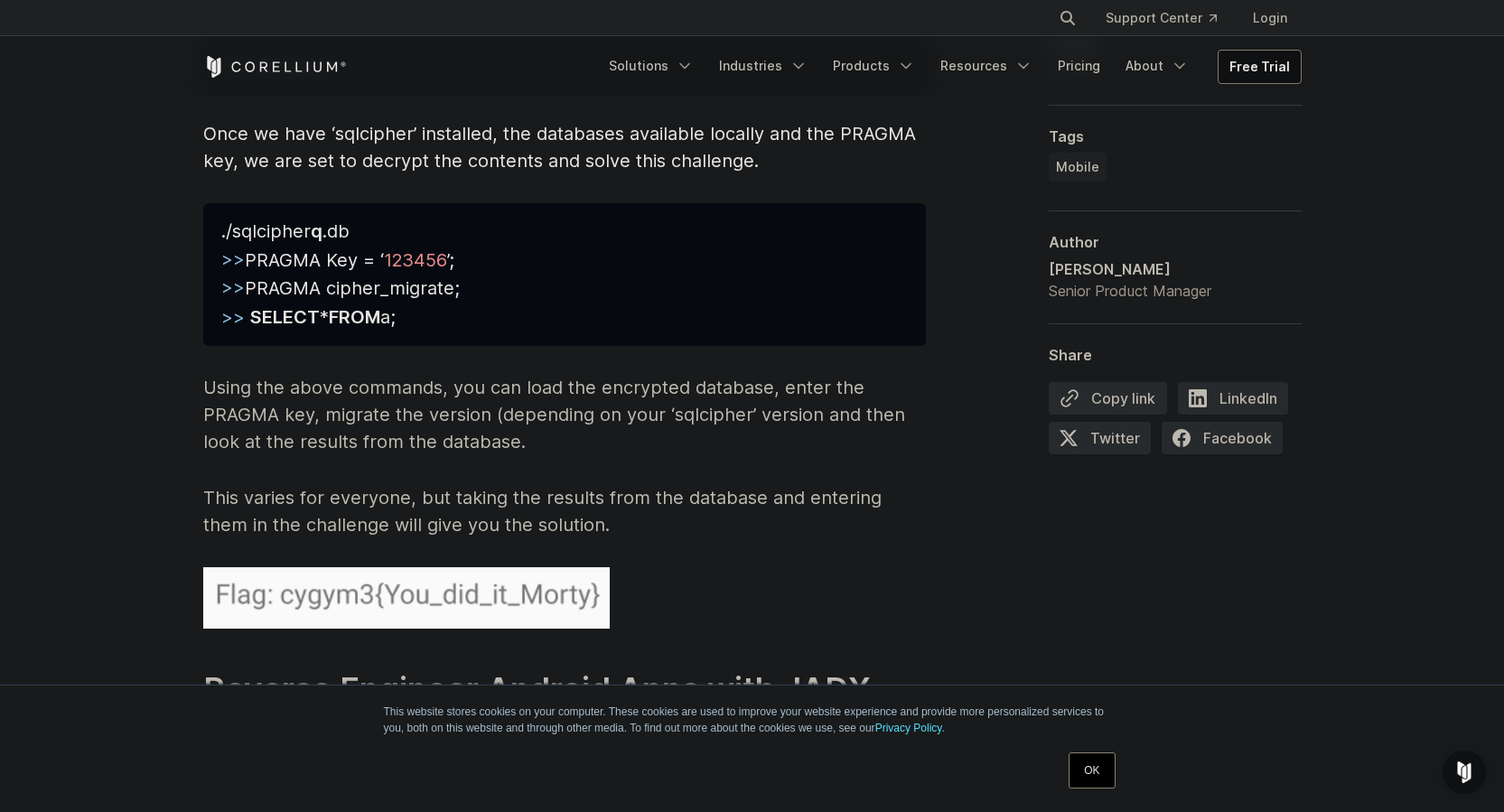
click at [601, 505] on p "This varies for everyone, but taking the results from the database and entering…" at bounding box center [564, 511] width 723 height 55
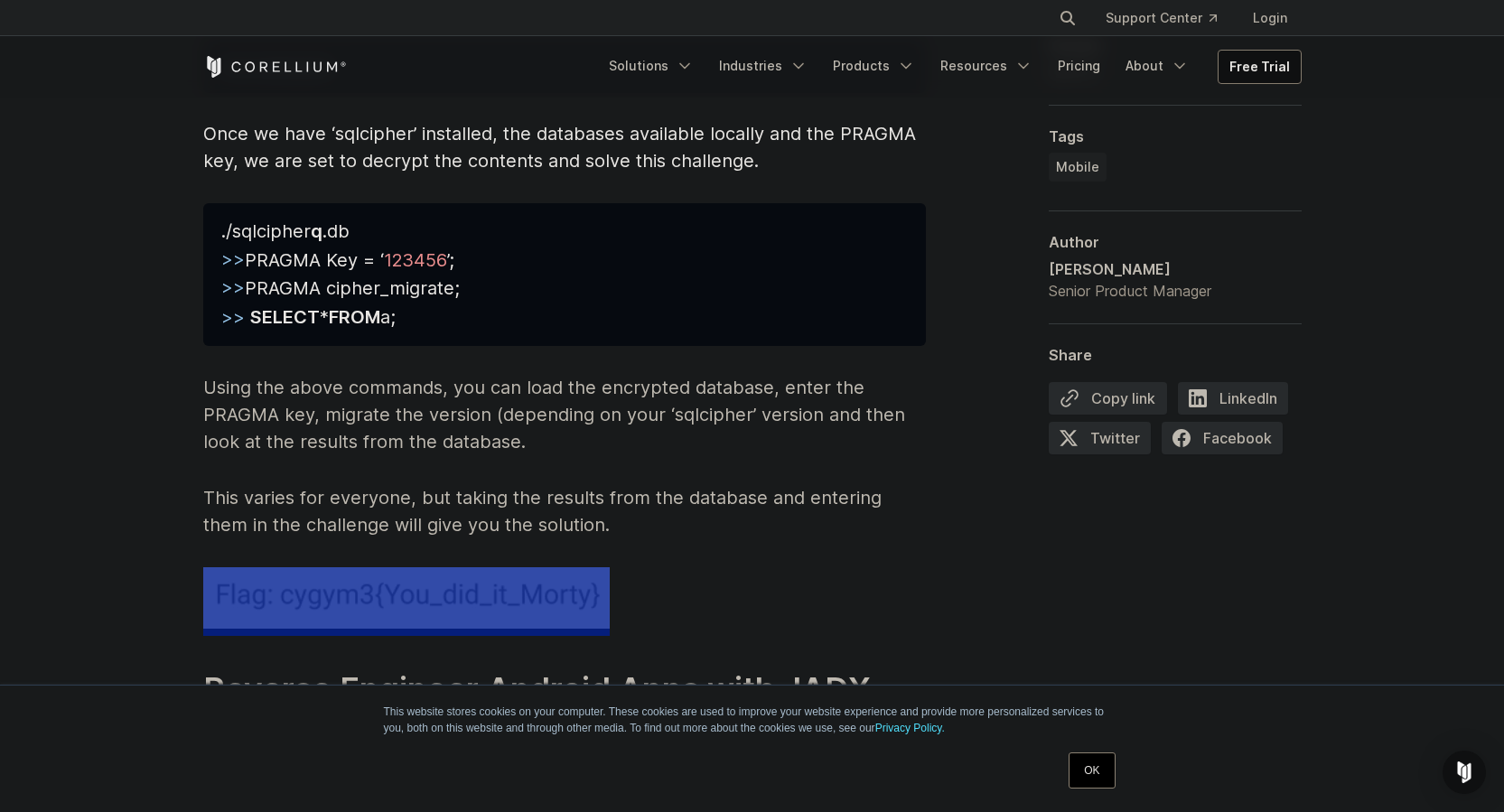
click at [601, 505] on p "This varies for everyone, but taking the results from the database and entering…" at bounding box center [564, 511] width 723 height 55
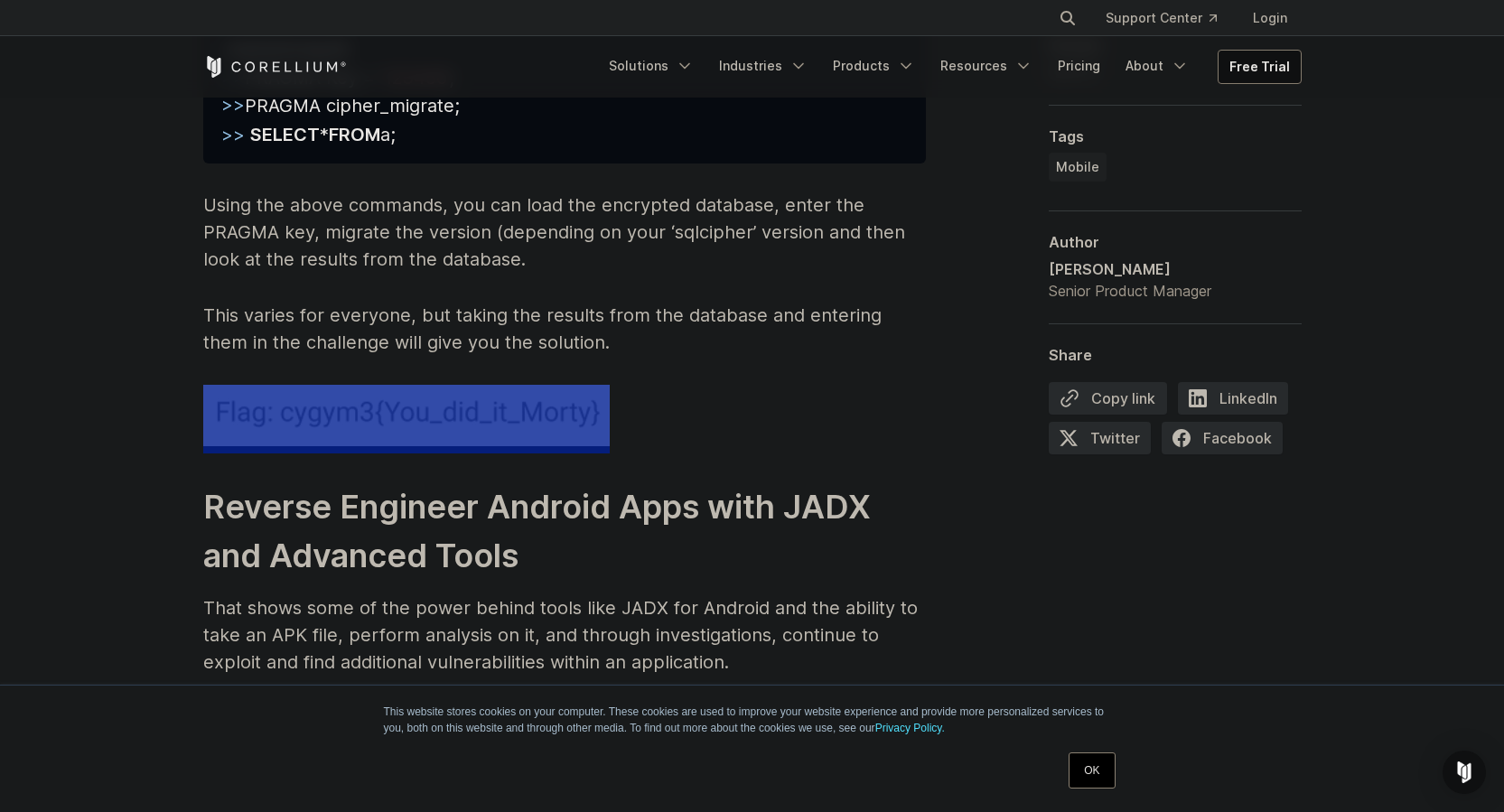
scroll to position [8760, 0]
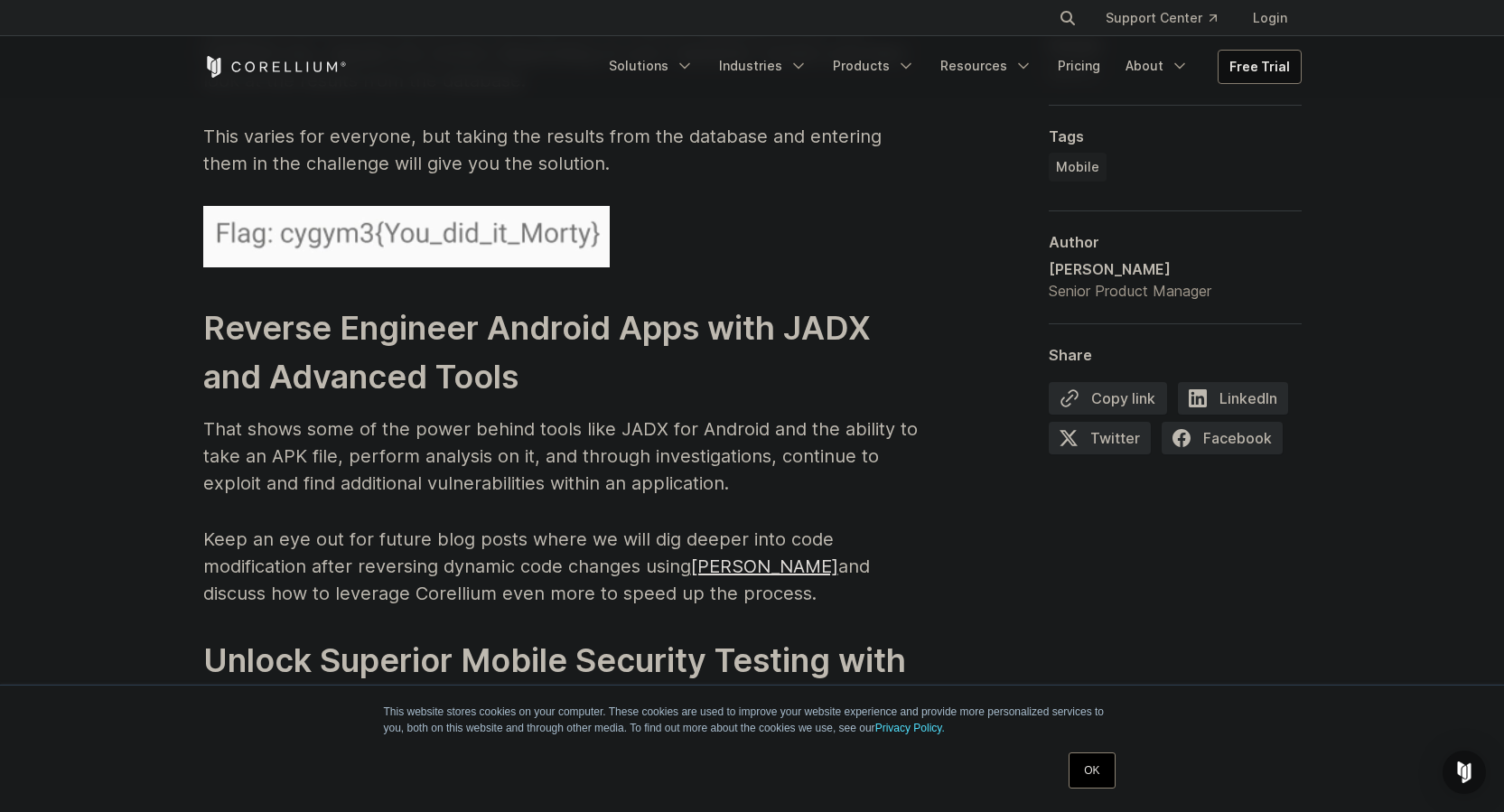
click at [616, 451] on p "That shows some of the power behind tools like JADX for Android and the ability…" at bounding box center [564, 456] width 723 height 81
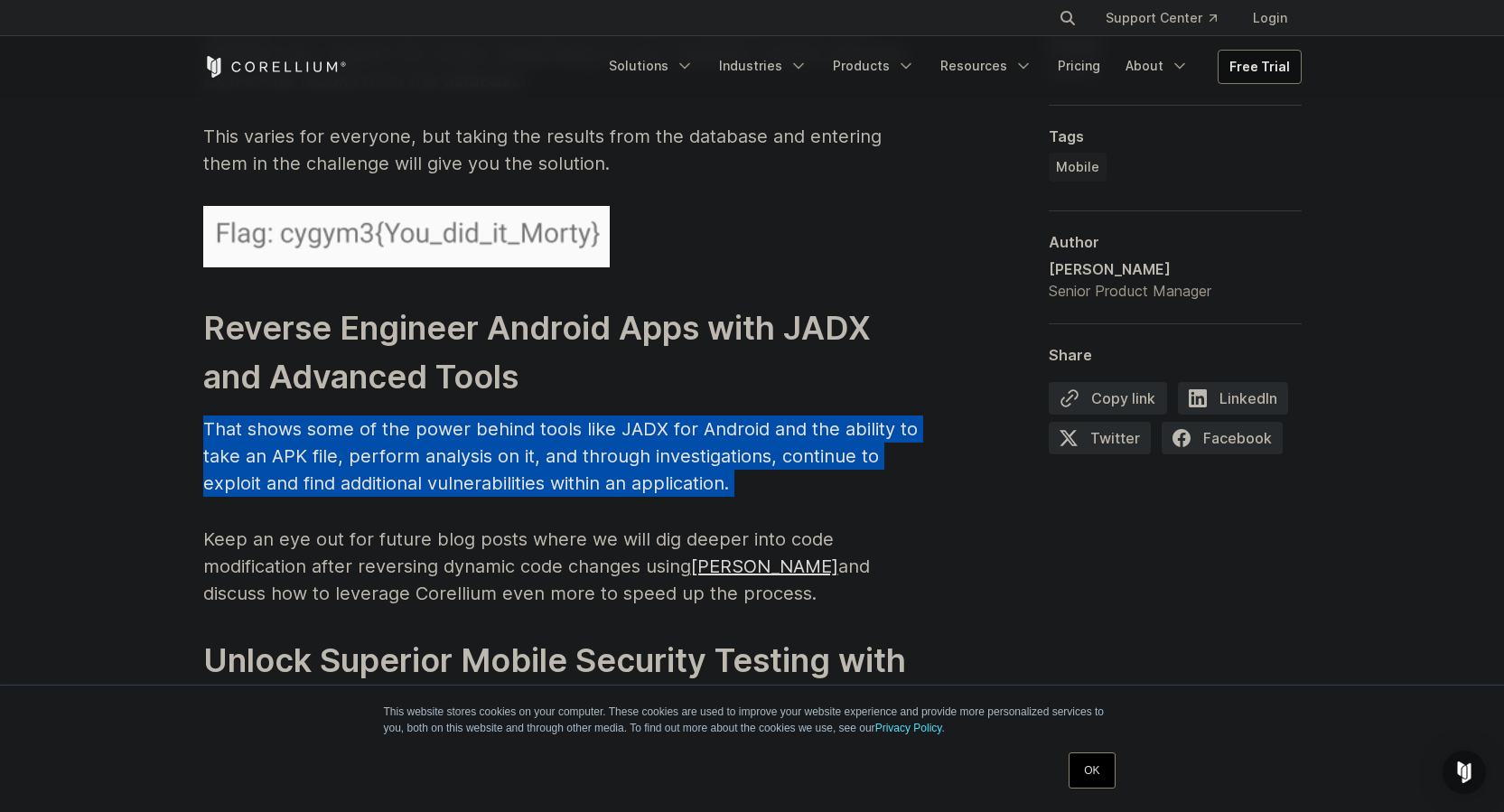
click at [616, 451] on p "That shows some of the power behind tools like JADX for Android and the ability…" at bounding box center [564, 456] width 723 height 81
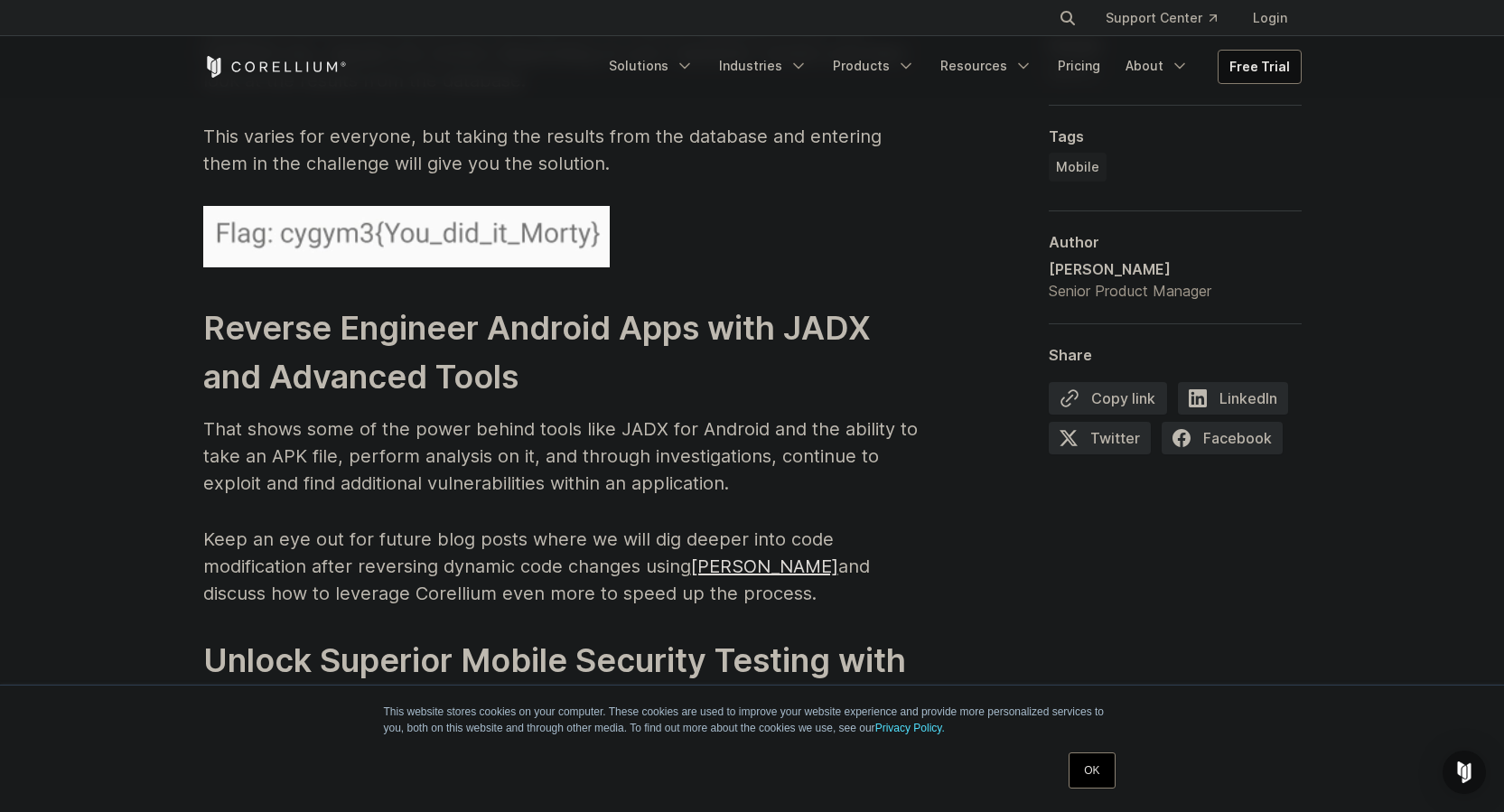
click at [507, 556] on p "Keep an eye out for future blog posts where we will dig deeper into code modifi…" at bounding box center [564, 566] width 723 height 81
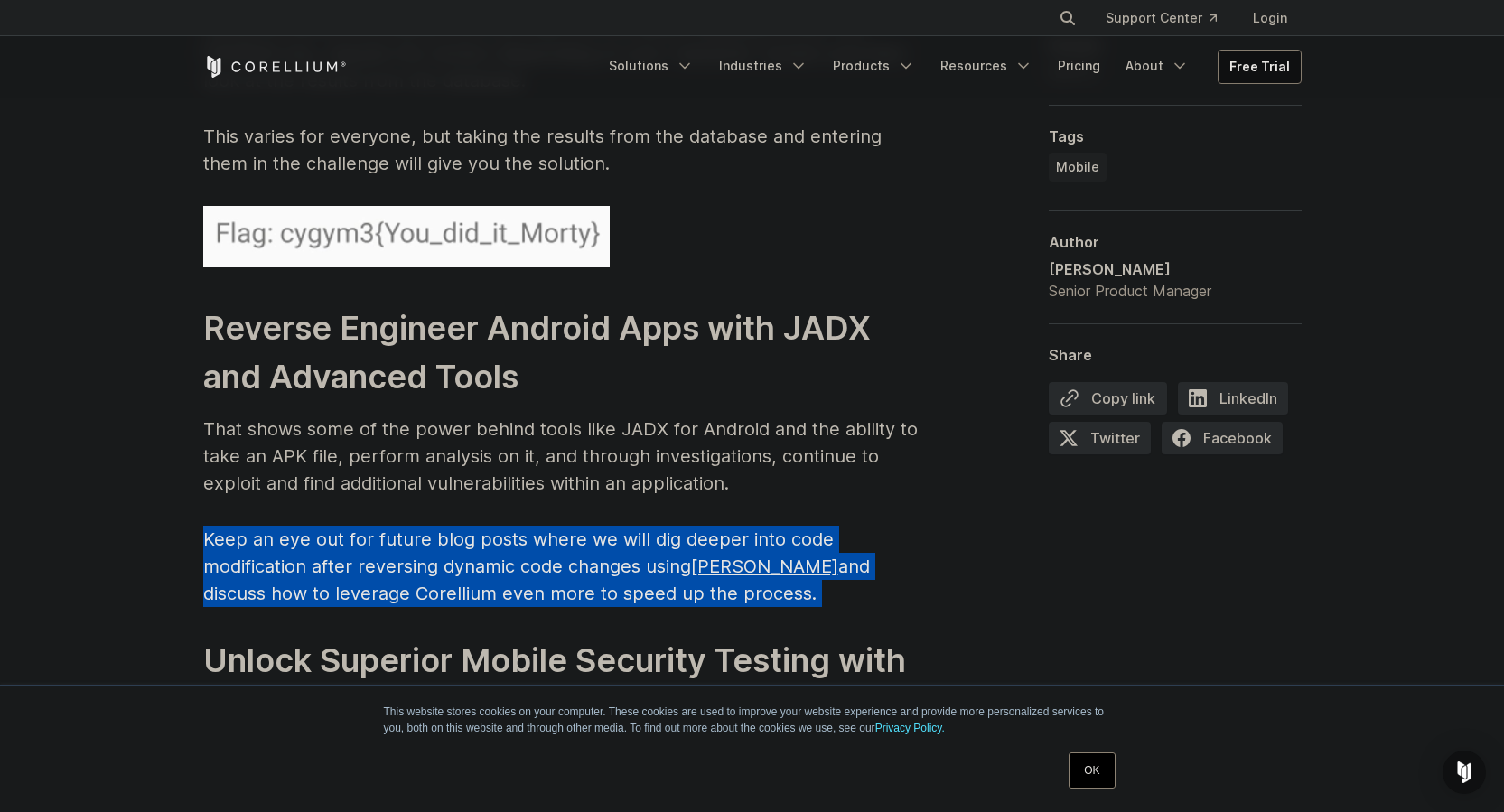
click at [507, 556] on p "Keep an eye out for future blog posts where we will dig deeper into code modifi…" at bounding box center [564, 566] width 723 height 81
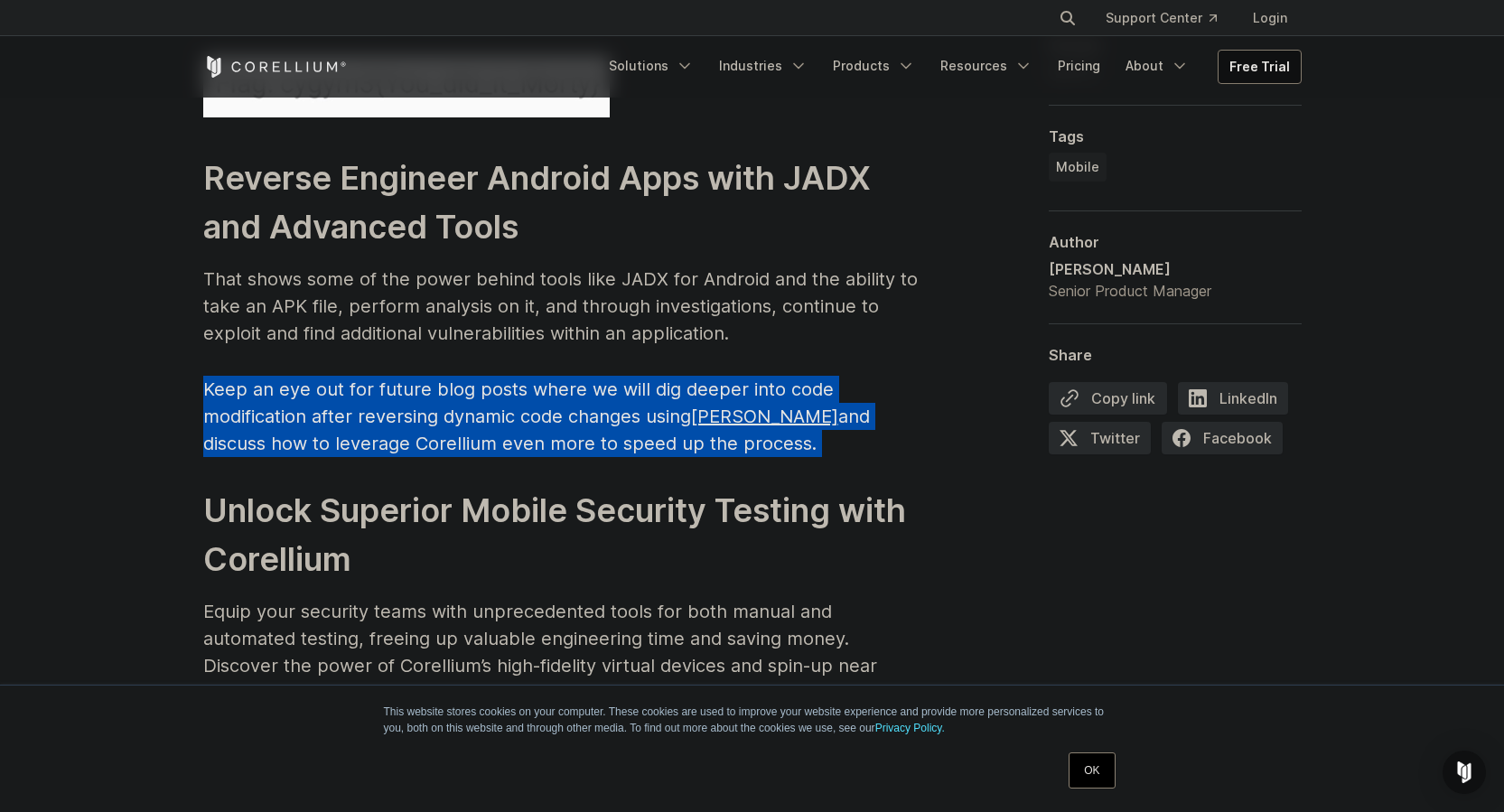
scroll to position [9121, 0]
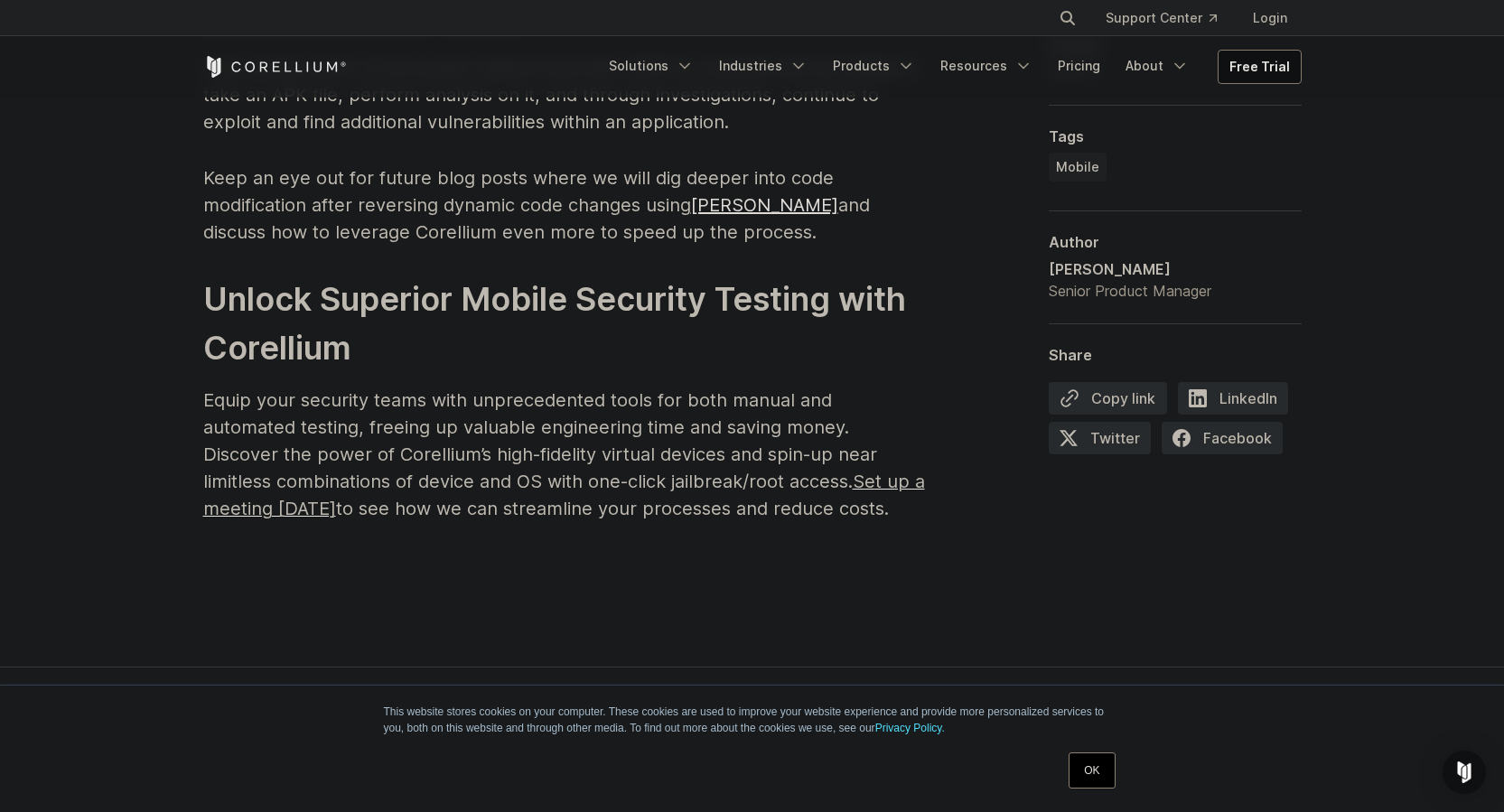
click at [563, 461] on span "Equip your security teams with unprecedented tools for both manual and automate…" at bounding box center [540, 441] width 674 height 103
click at [563, 460] on span "Equip your security teams with unprecedented tools for both manual and automate…" at bounding box center [540, 441] width 674 height 103
click at [564, 456] on span "Equip your security teams with unprecedented tools for both manual and automate…" at bounding box center [540, 441] width 674 height 103
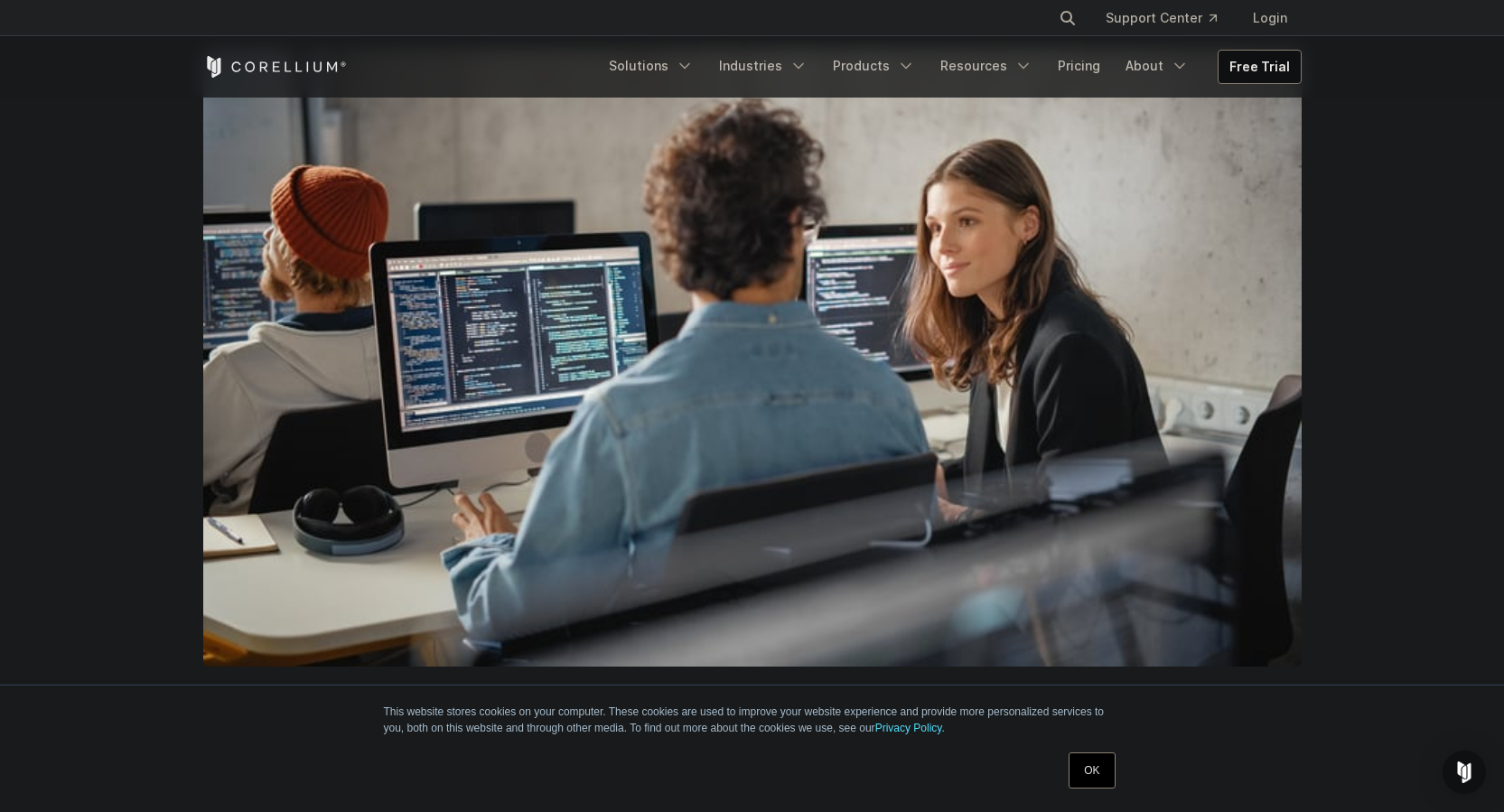
scroll to position [180, 0]
